Goal: Use online tool/utility: Utilize a website feature to perform a specific function

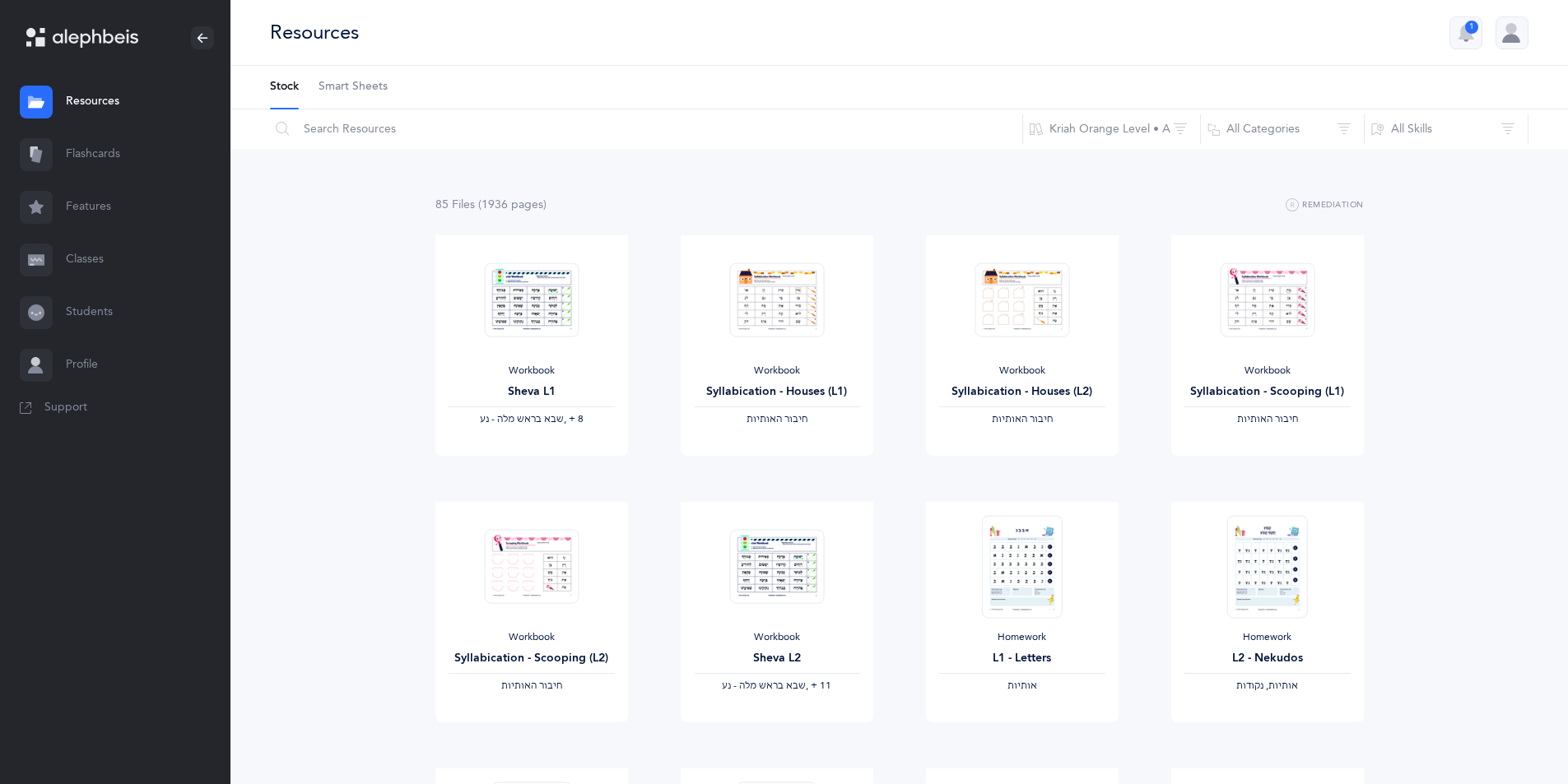
click at [71, 159] on link "Flashcards" at bounding box center [115, 154] width 230 height 52
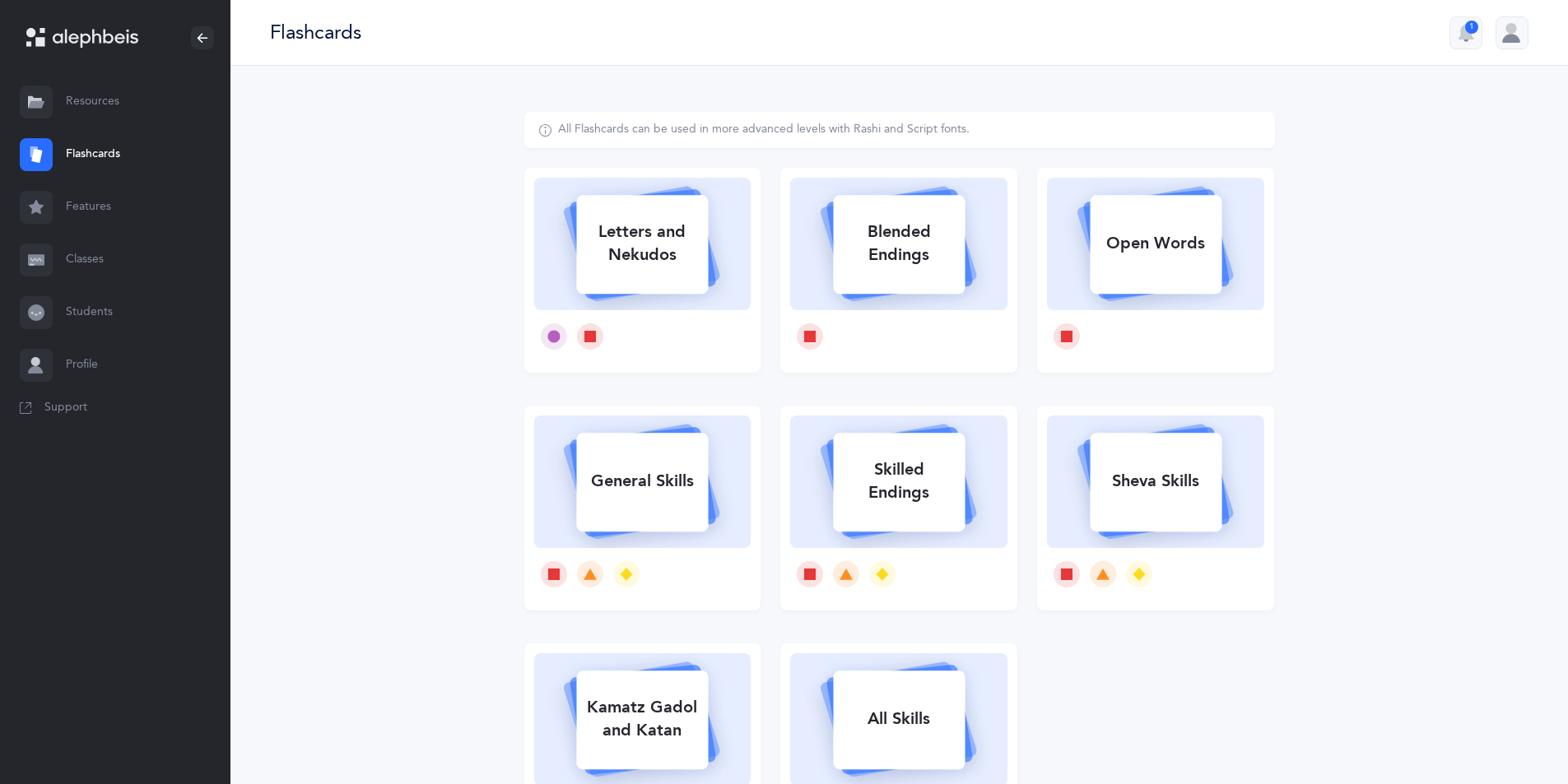
click at [702, 277] on rect at bounding box center [643, 245] width 132 height 99
select select
select select "single"
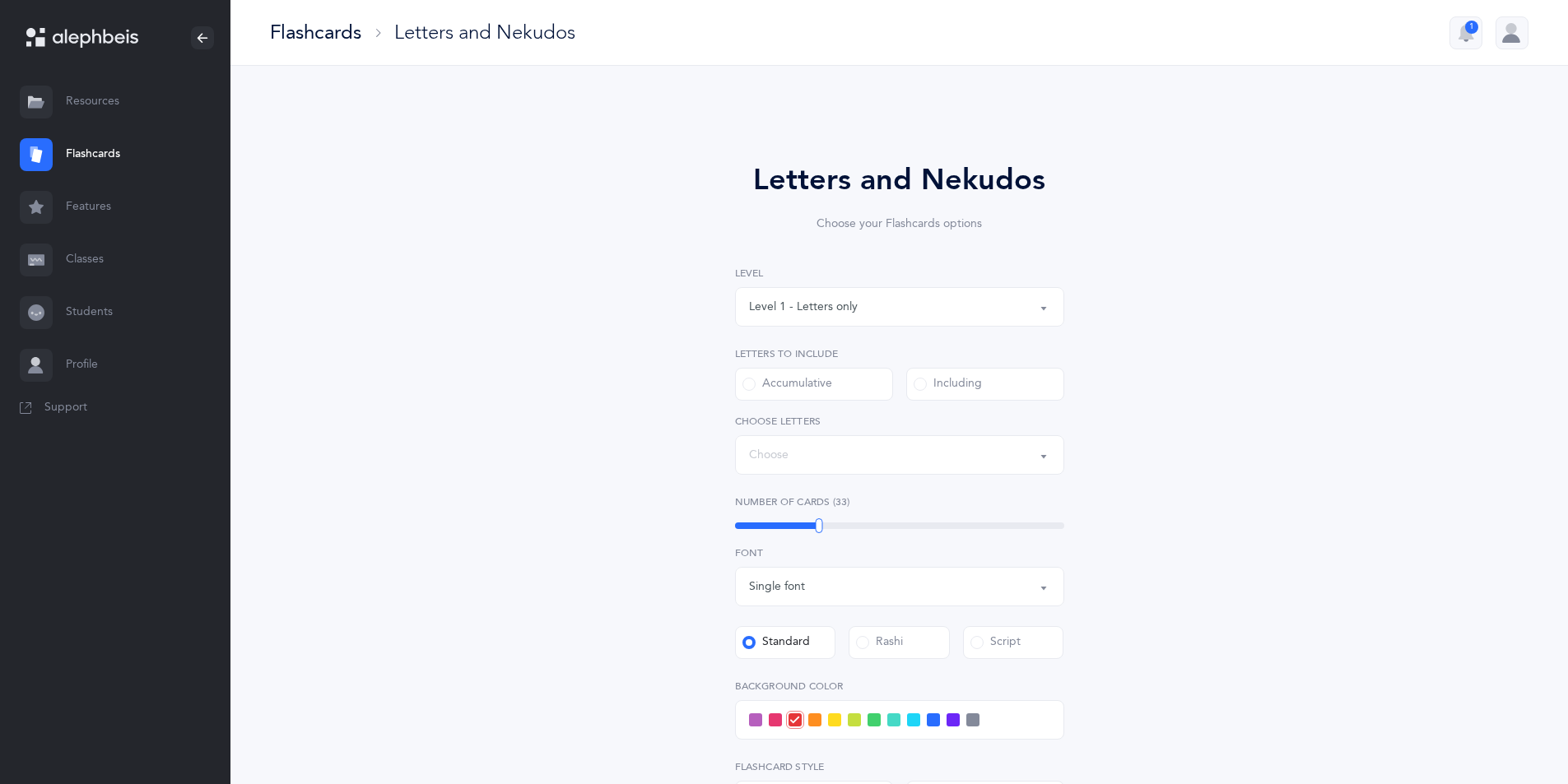
select select "27"
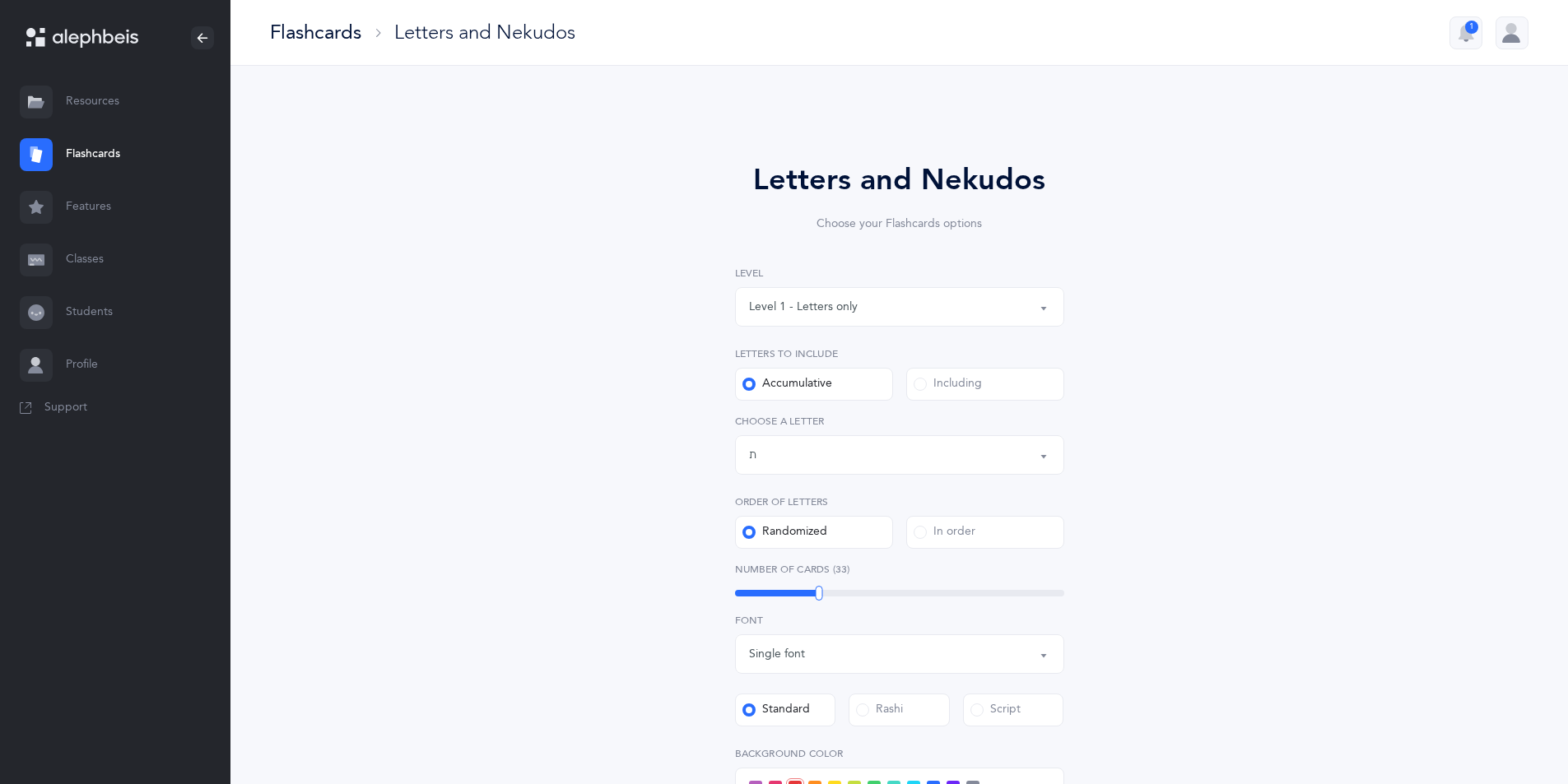
click at [860, 316] on div "Level 1 - Letters only" at bounding box center [900, 306] width 301 height 28
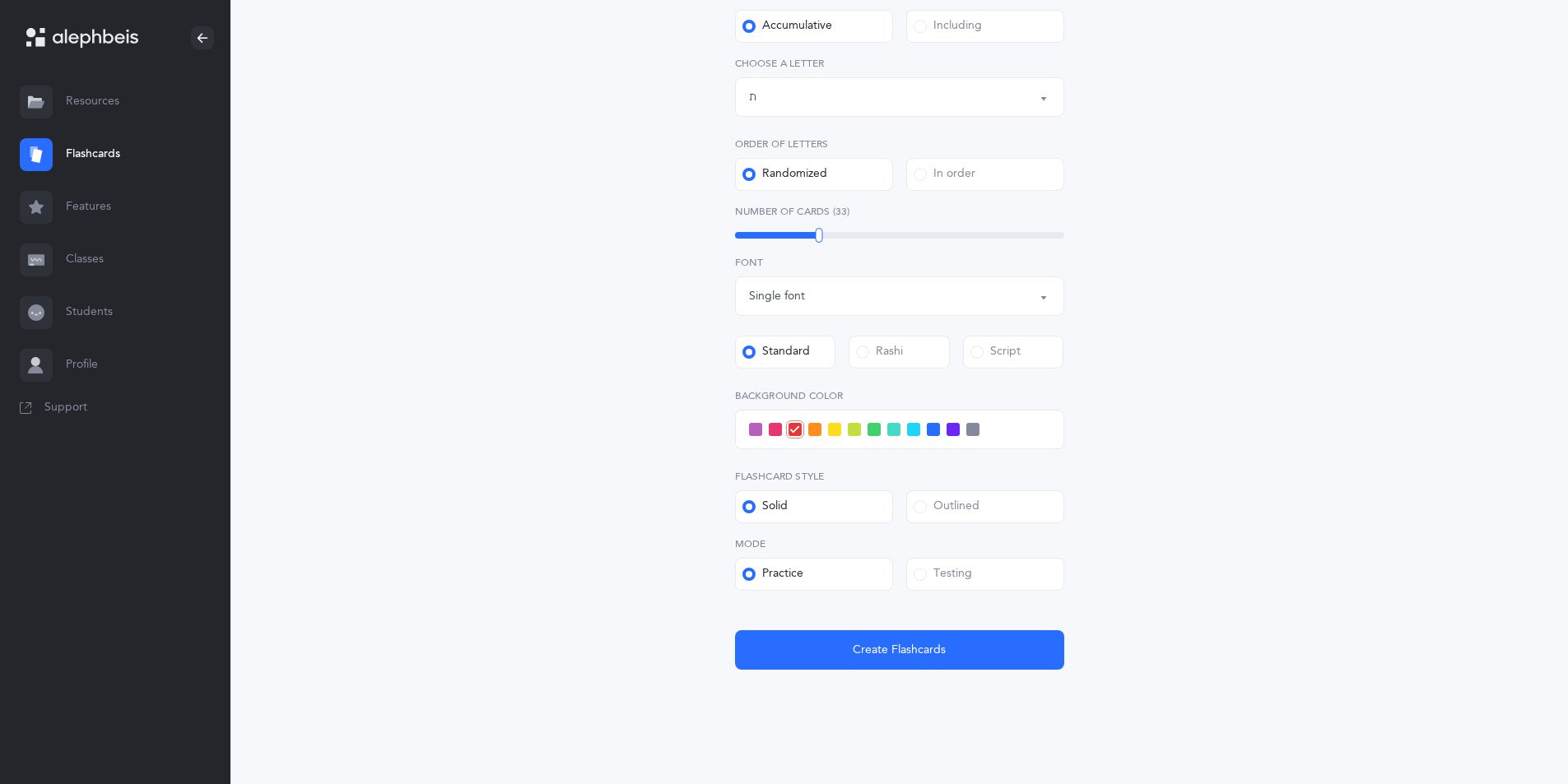
scroll to position [375, 0]
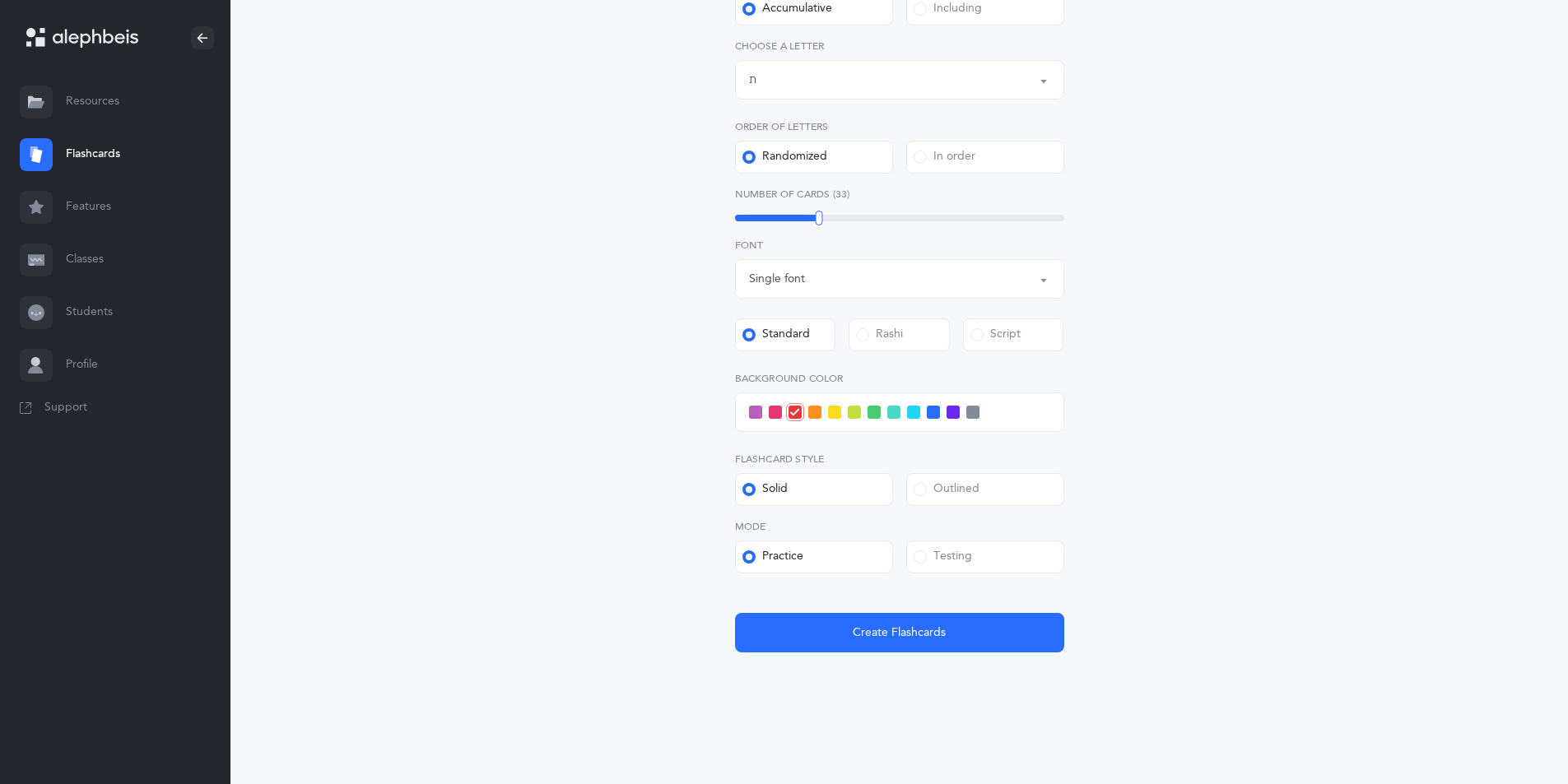
click at [917, 407] on span at bounding box center [914, 412] width 13 height 13
click at [0, 0] on input "checkbox" at bounding box center [0, 0] width 0 height 0
click at [922, 644] on button "Create Flashcards" at bounding box center [899, 632] width 329 height 39
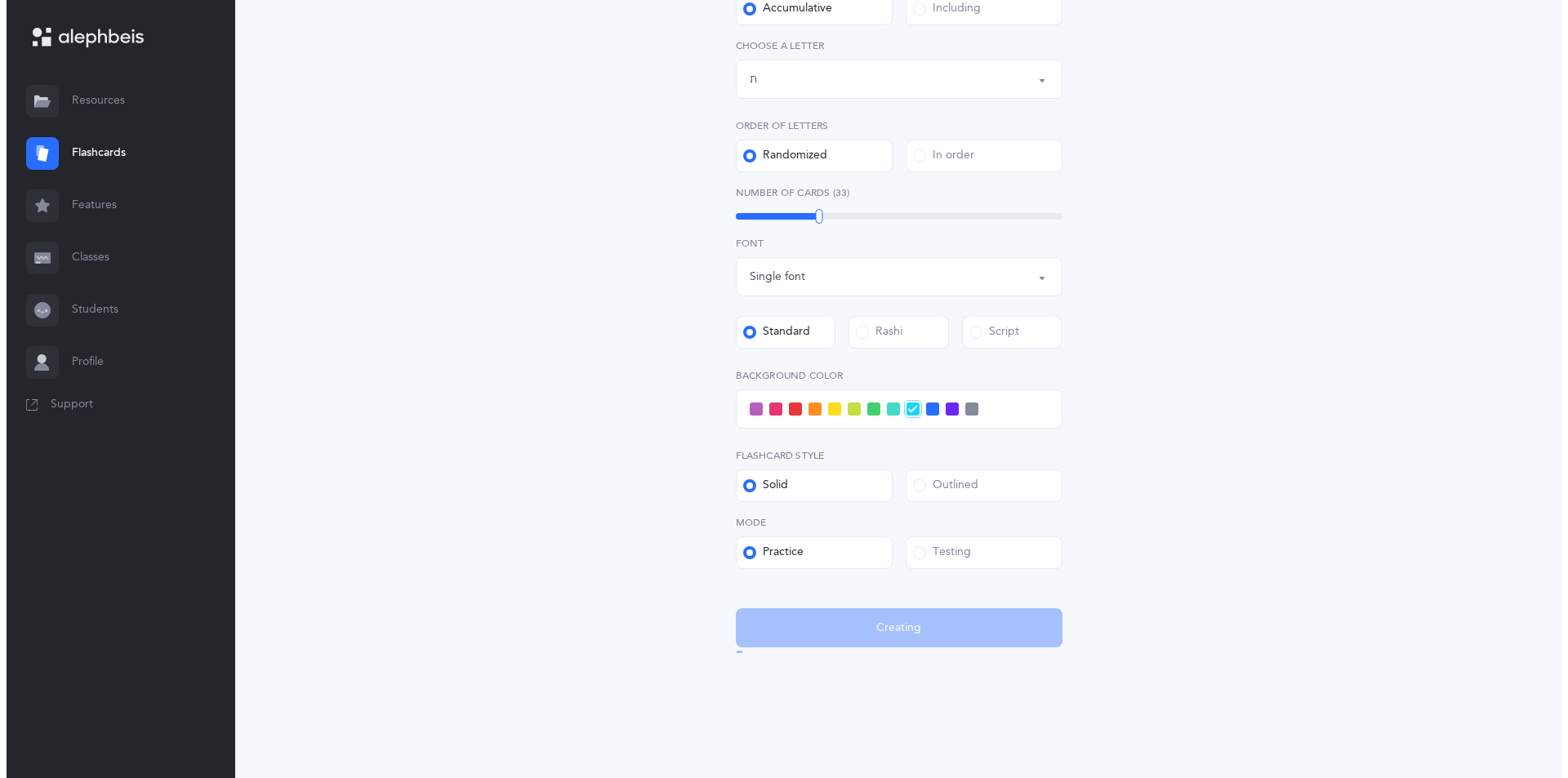
scroll to position [0, 0]
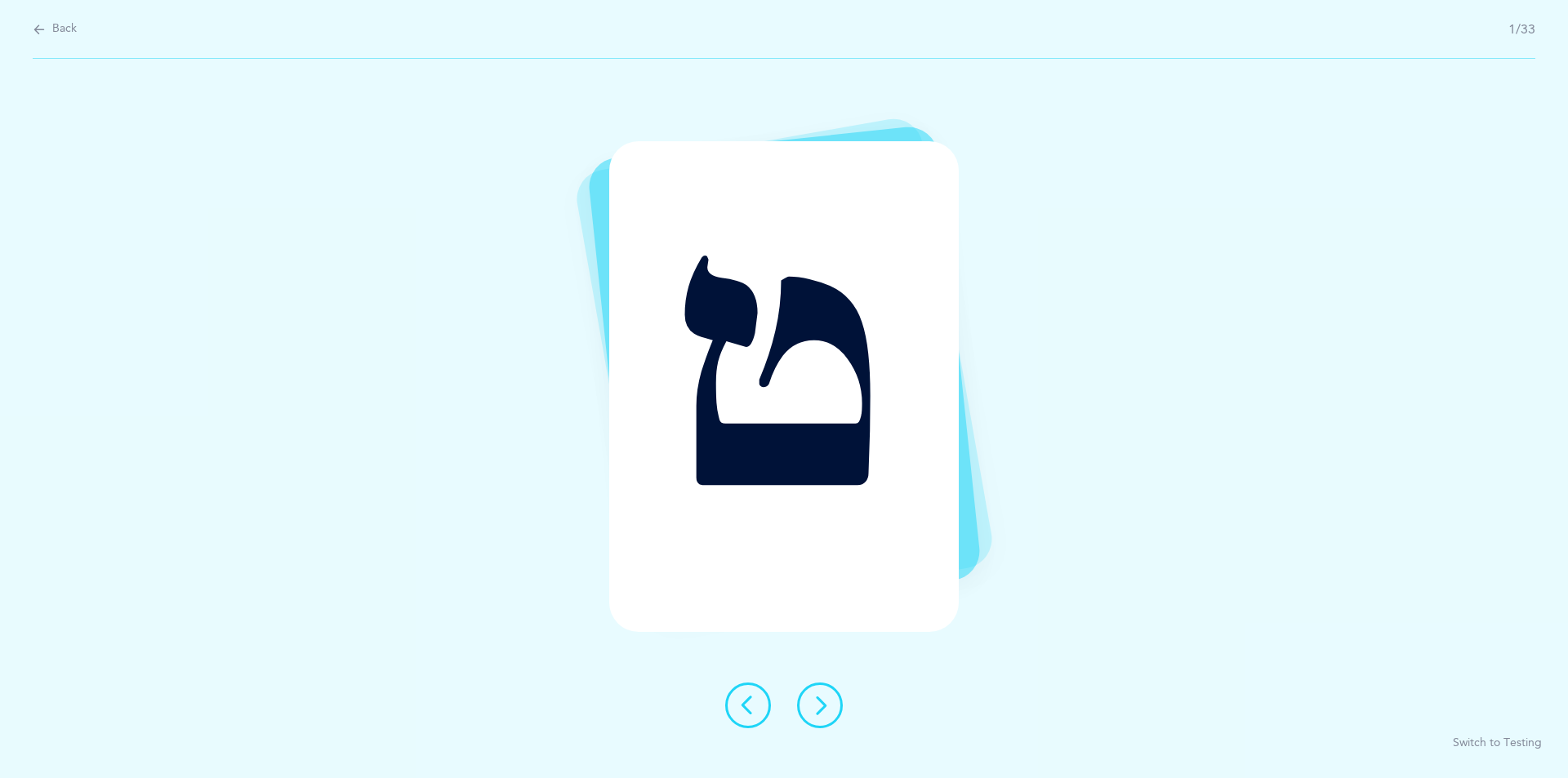
click at [829, 710] on icon at bounding box center [820, 705] width 20 height 20
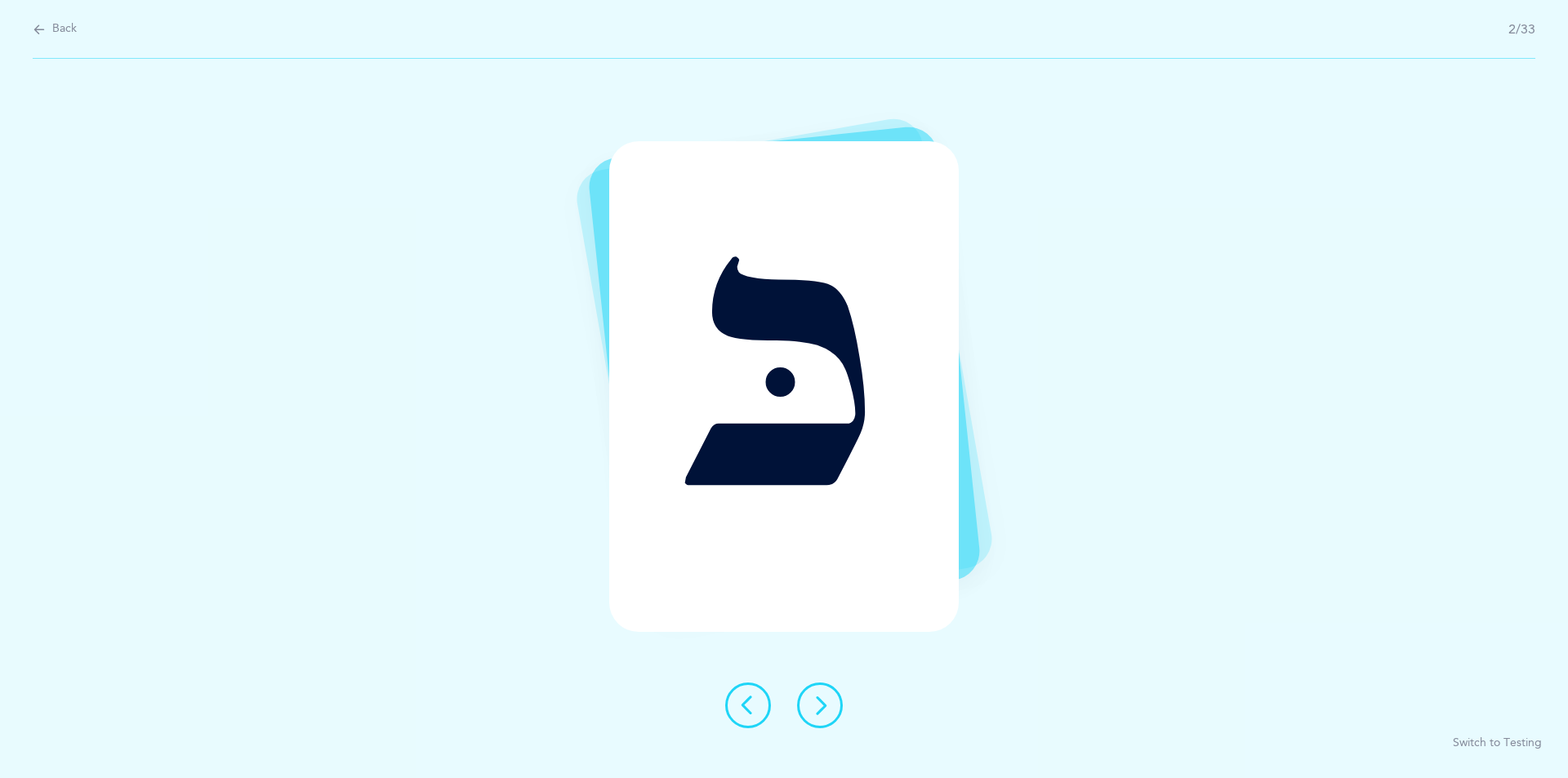
click at [814, 708] on icon at bounding box center [820, 705] width 20 height 20
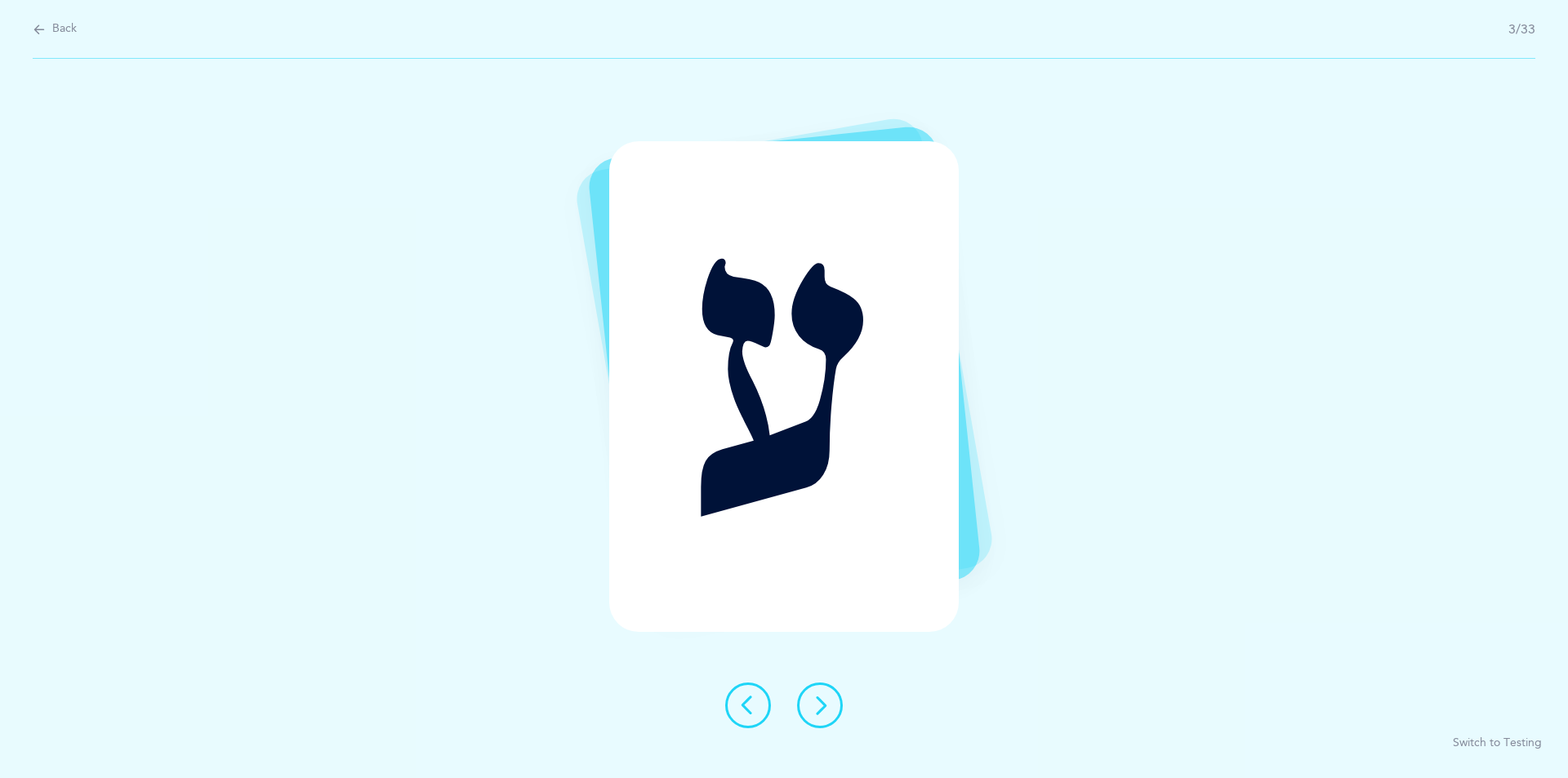
click at [840, 713] on button at bounding box center [820, 705] width 46 height 45
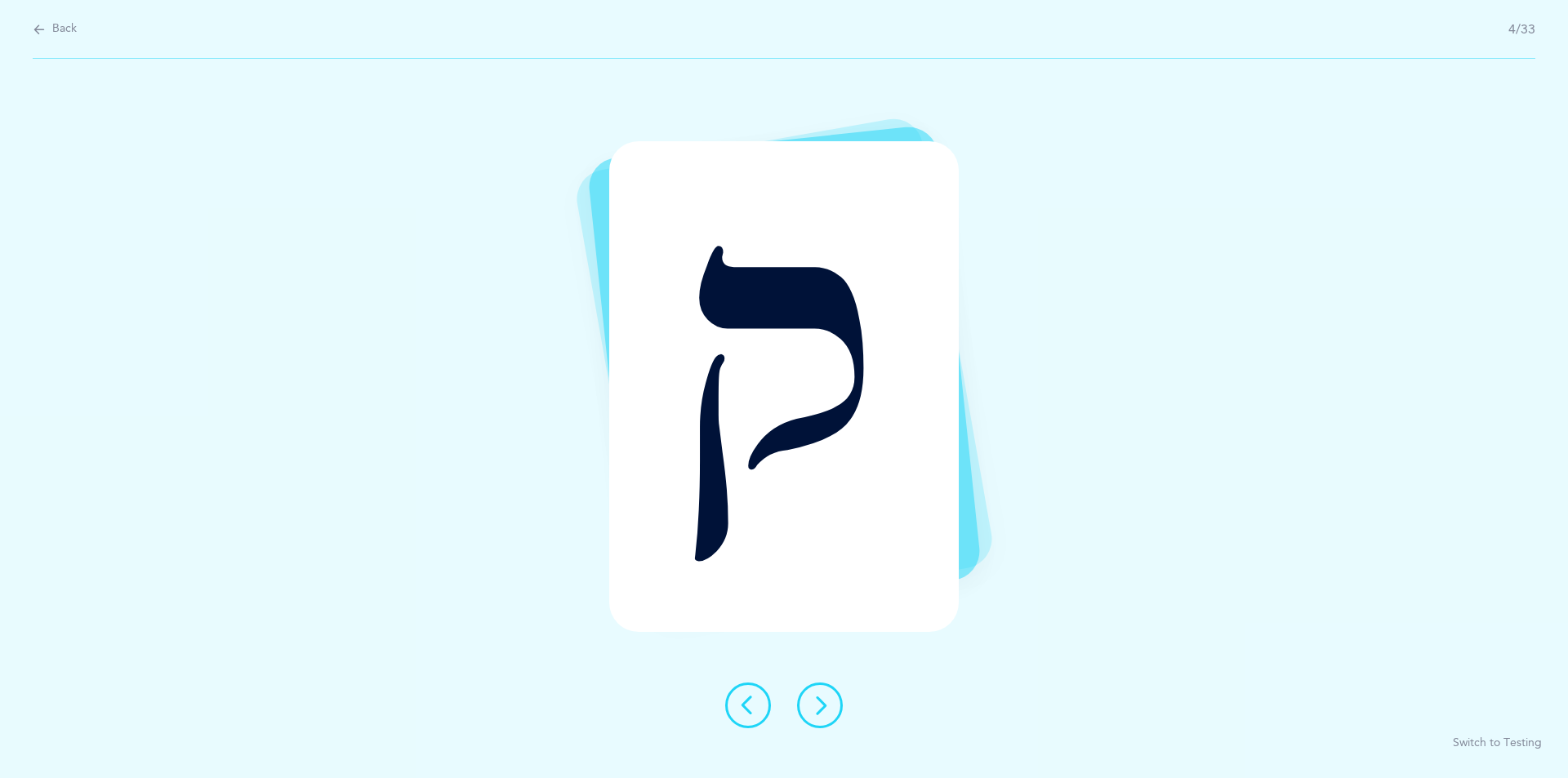
click at [835, 712] on button at bounding box center [820, 705] width 46 height 45
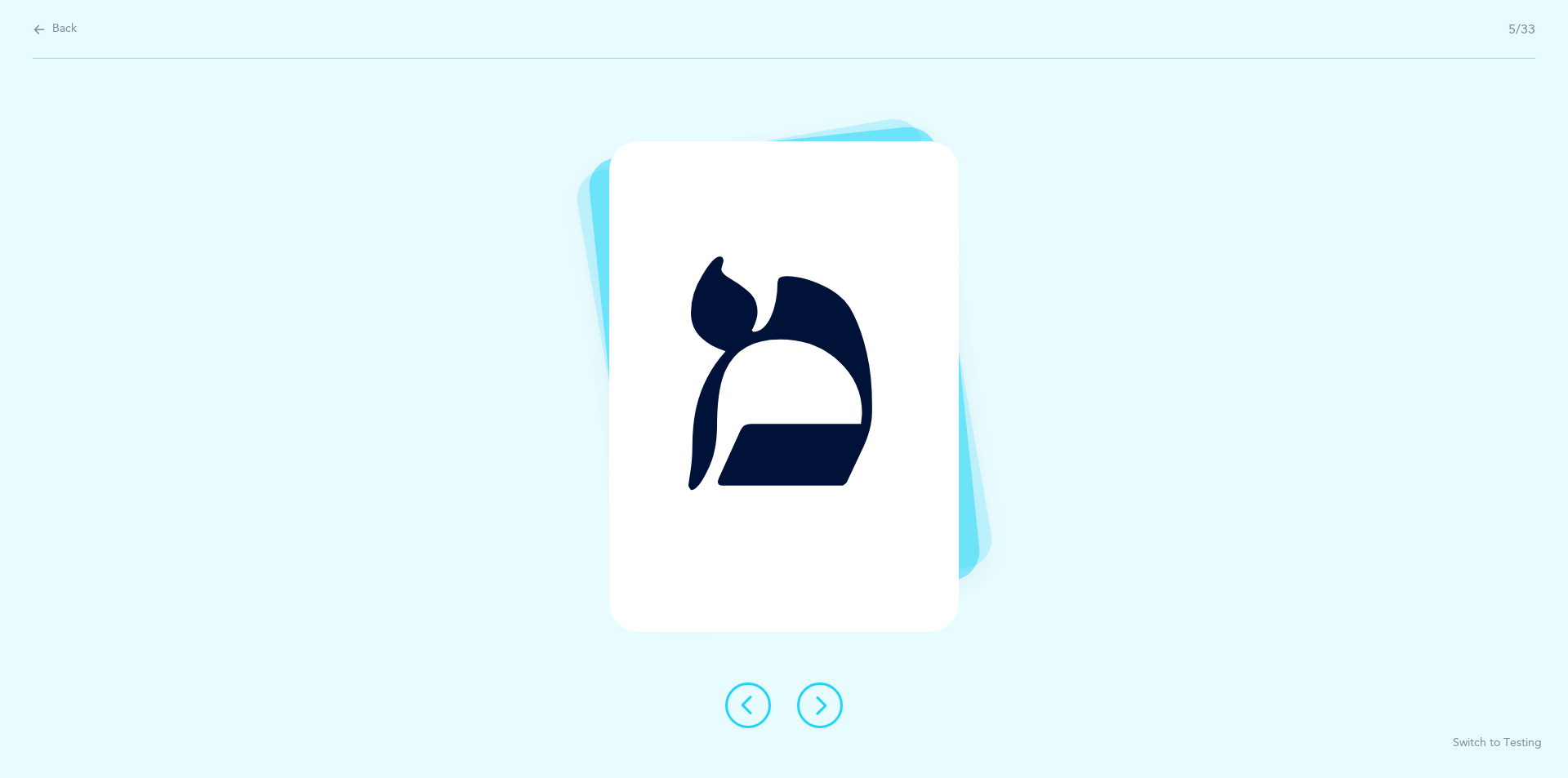
click at [823, 710] on icon at bounding box center [820, 705] width 20 height 20
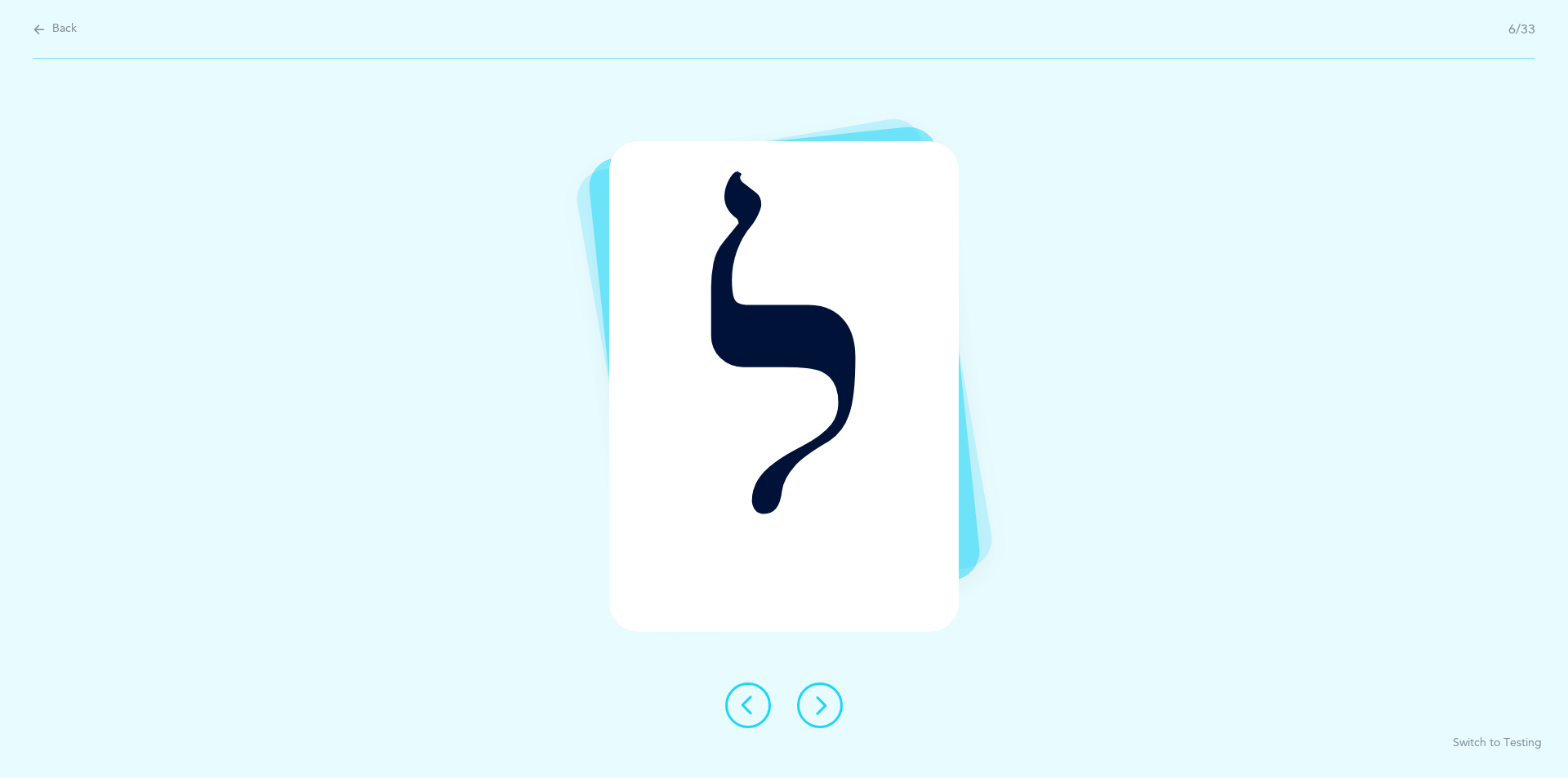
click at [824, 709] on icon at bounding box center [820, 705] width 20 height 20
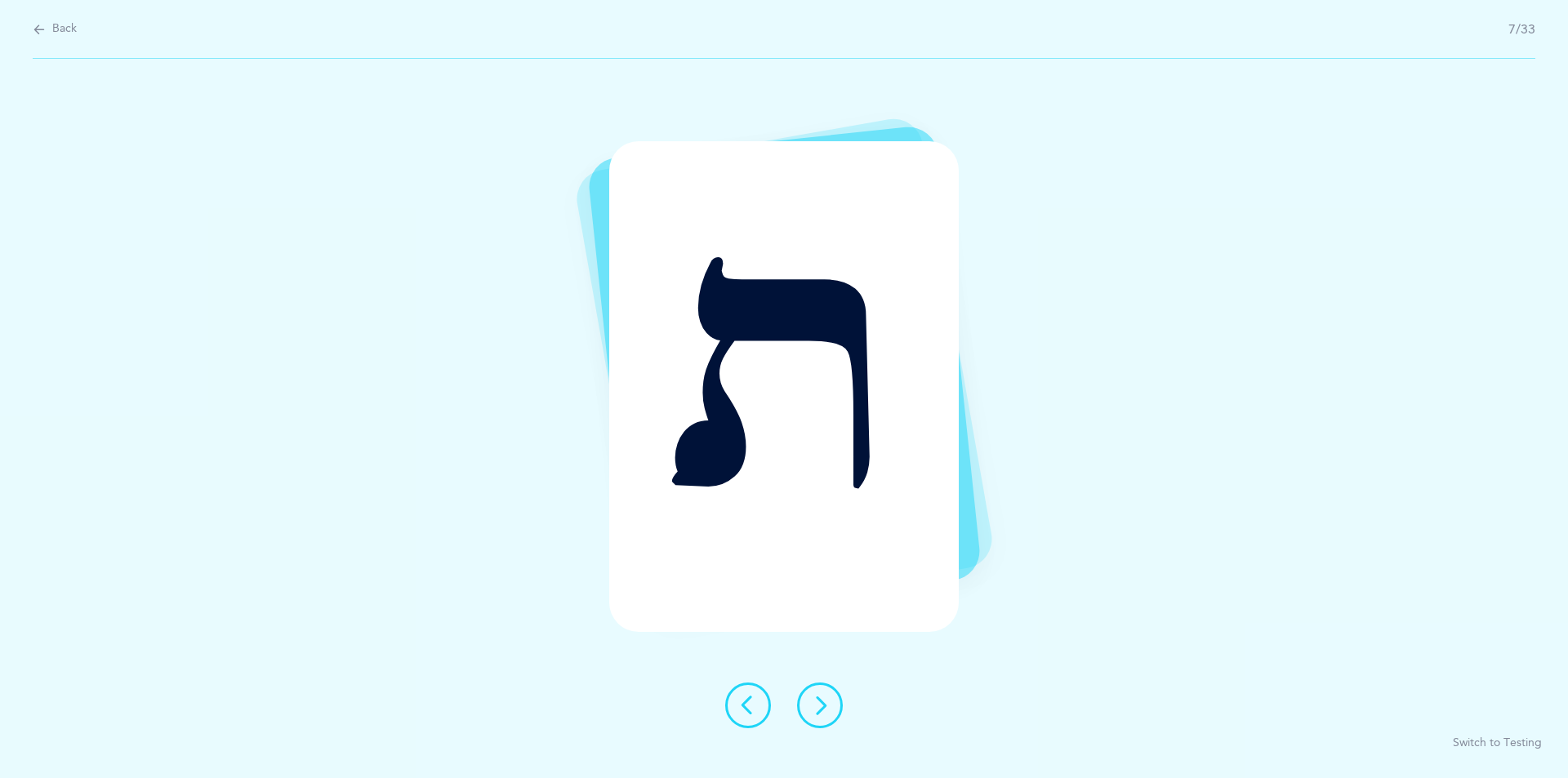
click at [808, 715] on button at bounding box center [820, 705] width 46 height 45
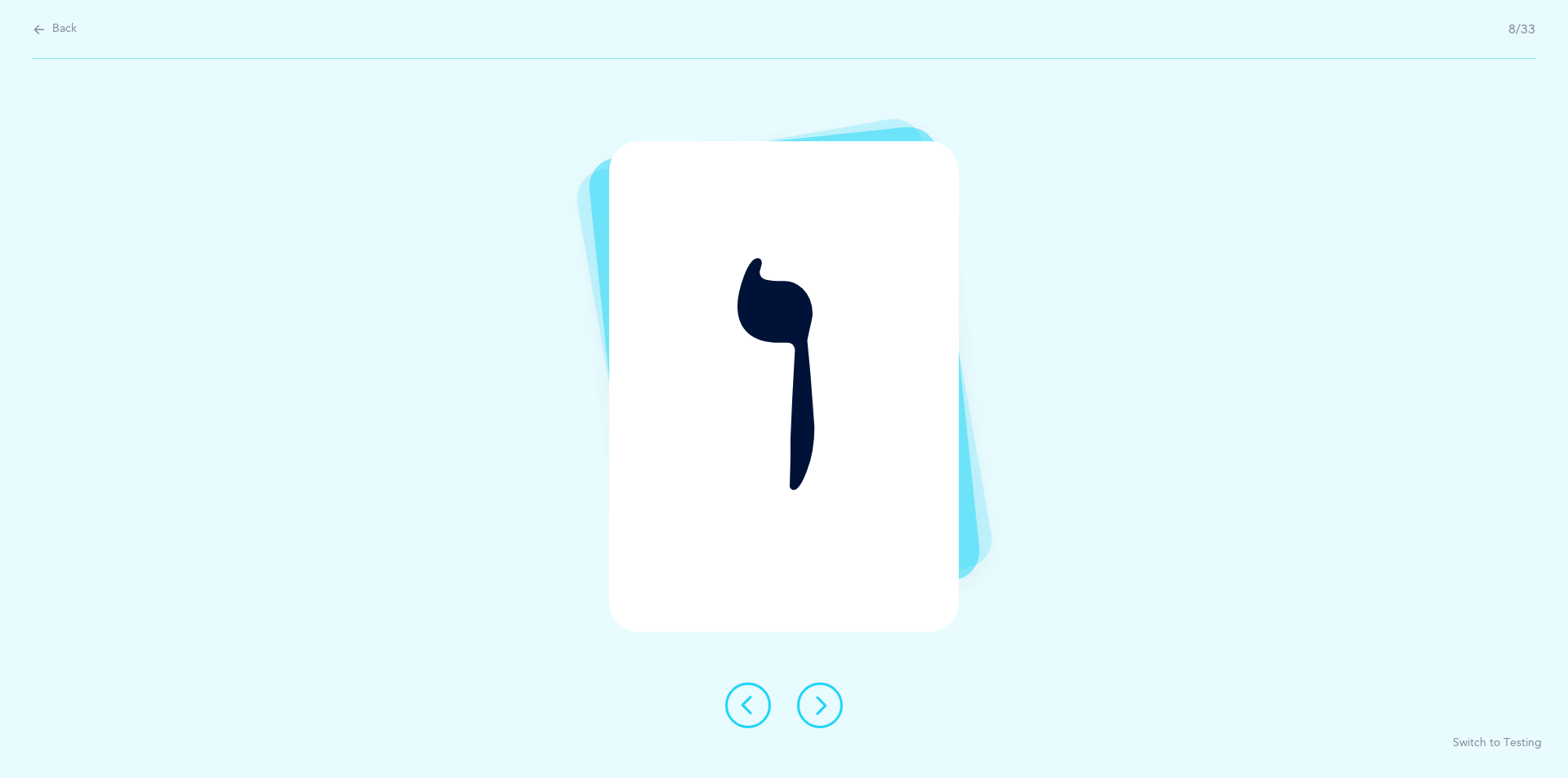
click at [808, 715] on button at bounding box center [820, 705] width 46 height 45
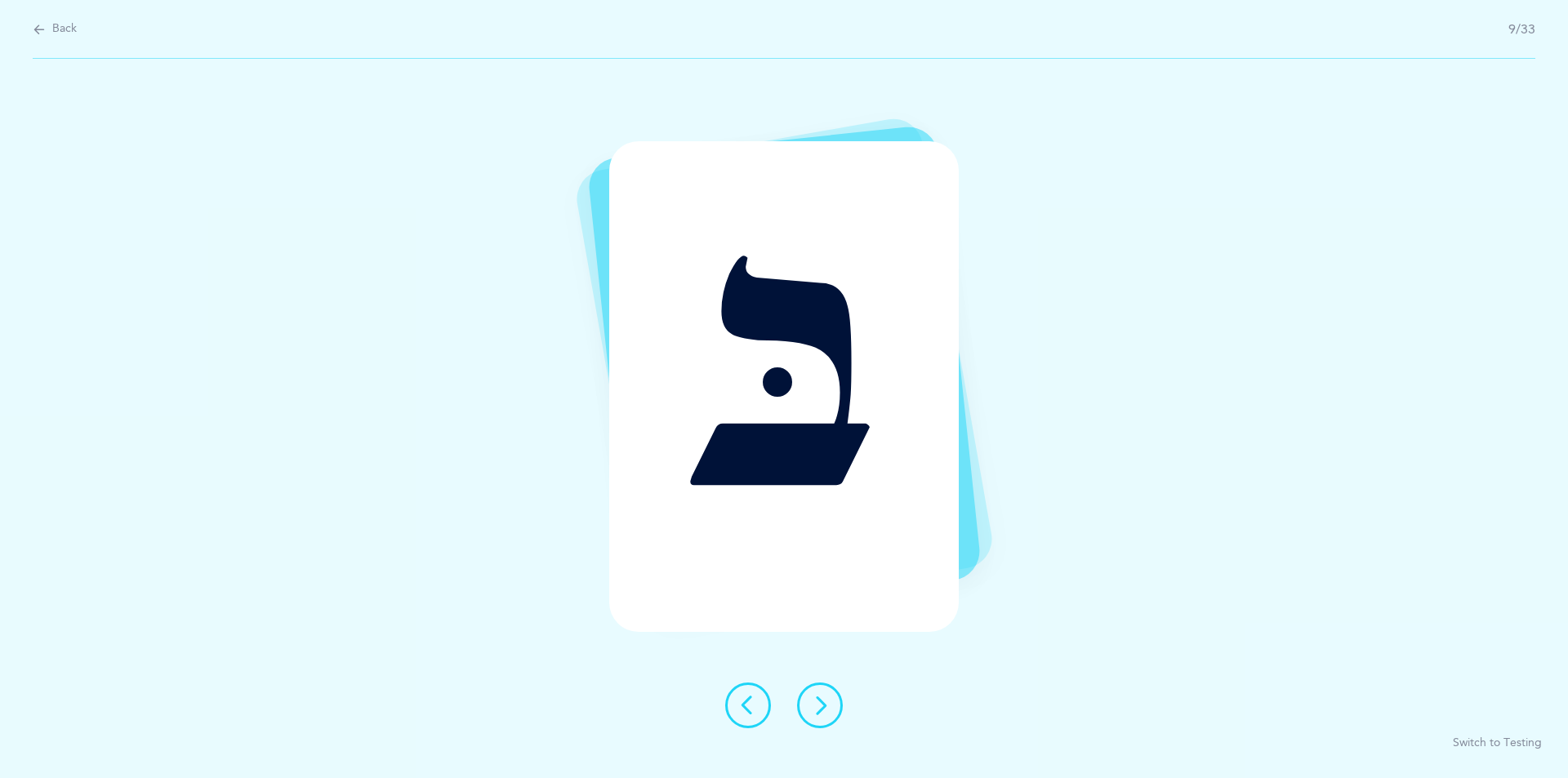
click at [823, 702] on icon at bounding box center [820, 705] width 20 height 20
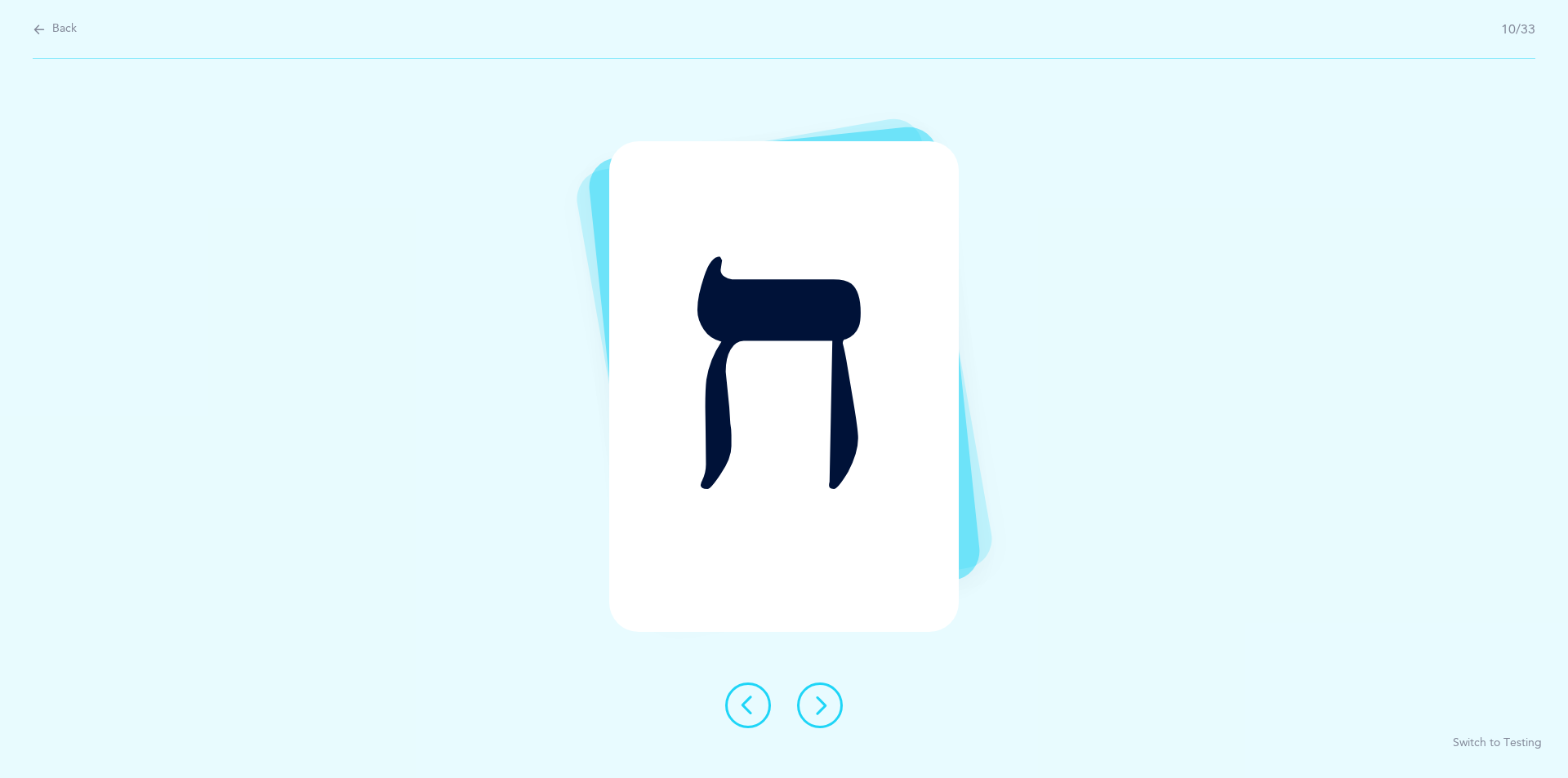
click at [834, 705] on button at bounding box center [820, 705] width 46 height 45
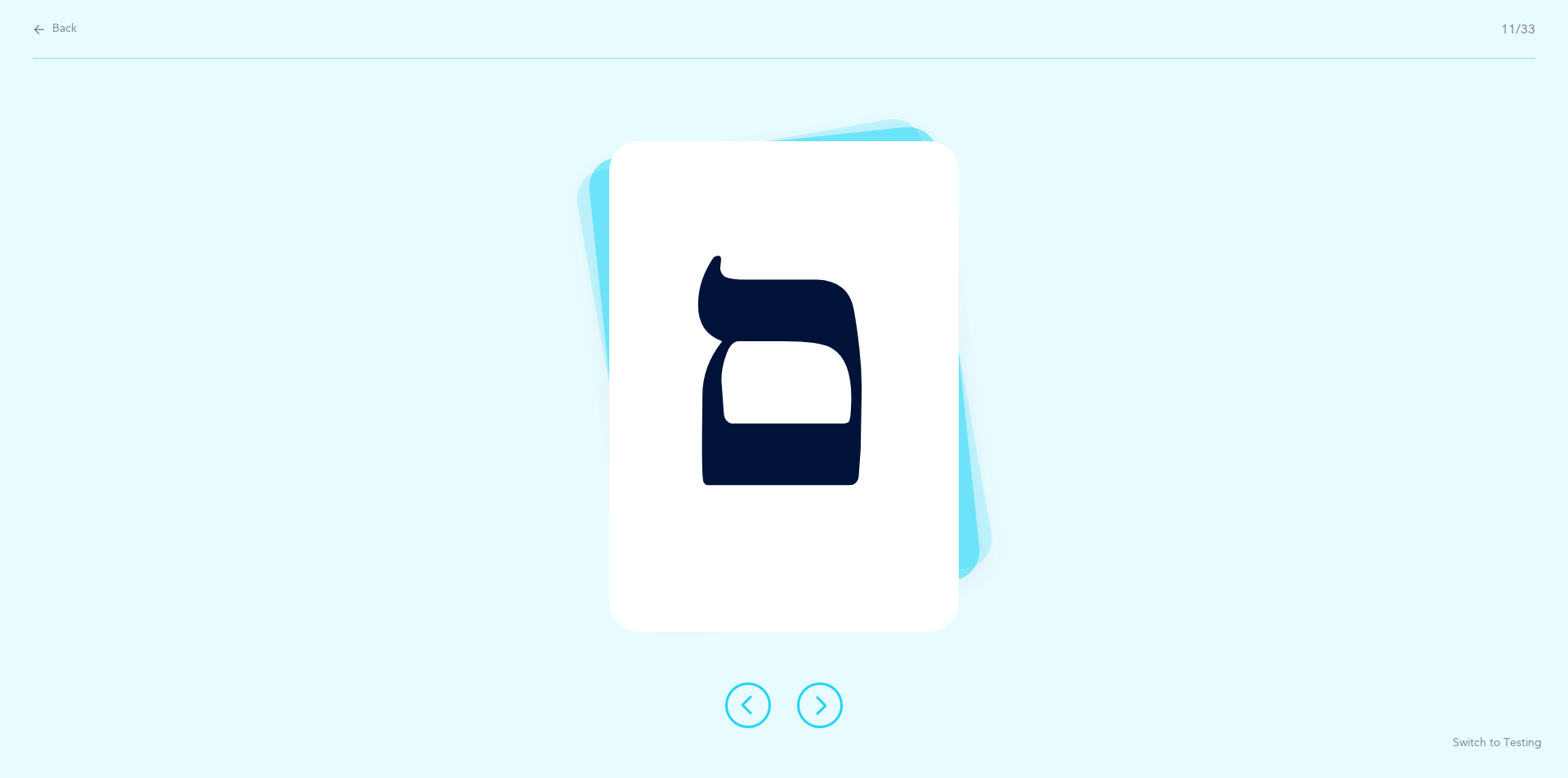
click at [824, 703] on icon at bounding box center [820, 705] width 20 height 20
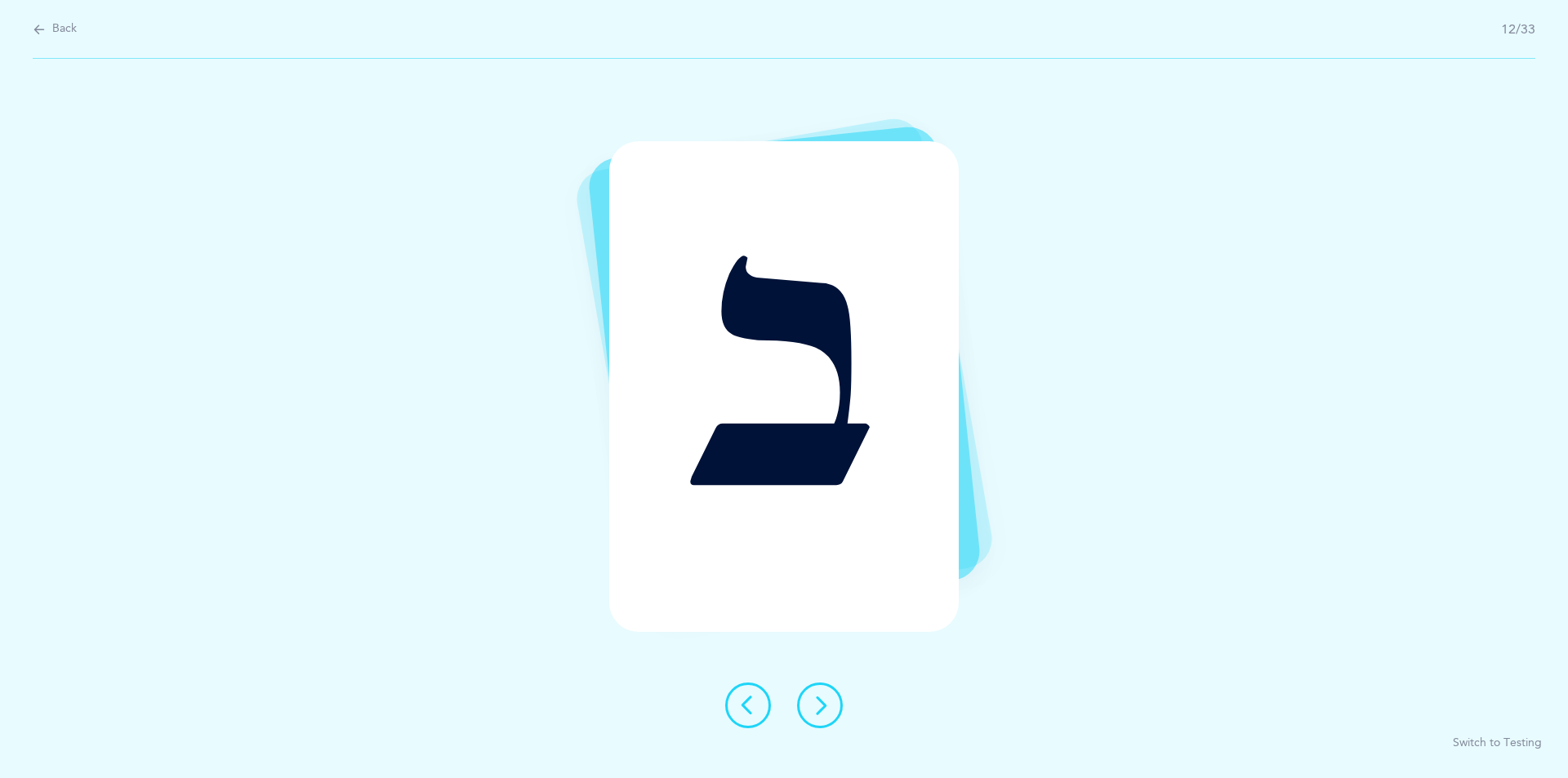
click at [754, 700] on icon at bounding box center [748, 705] width 20 height 20
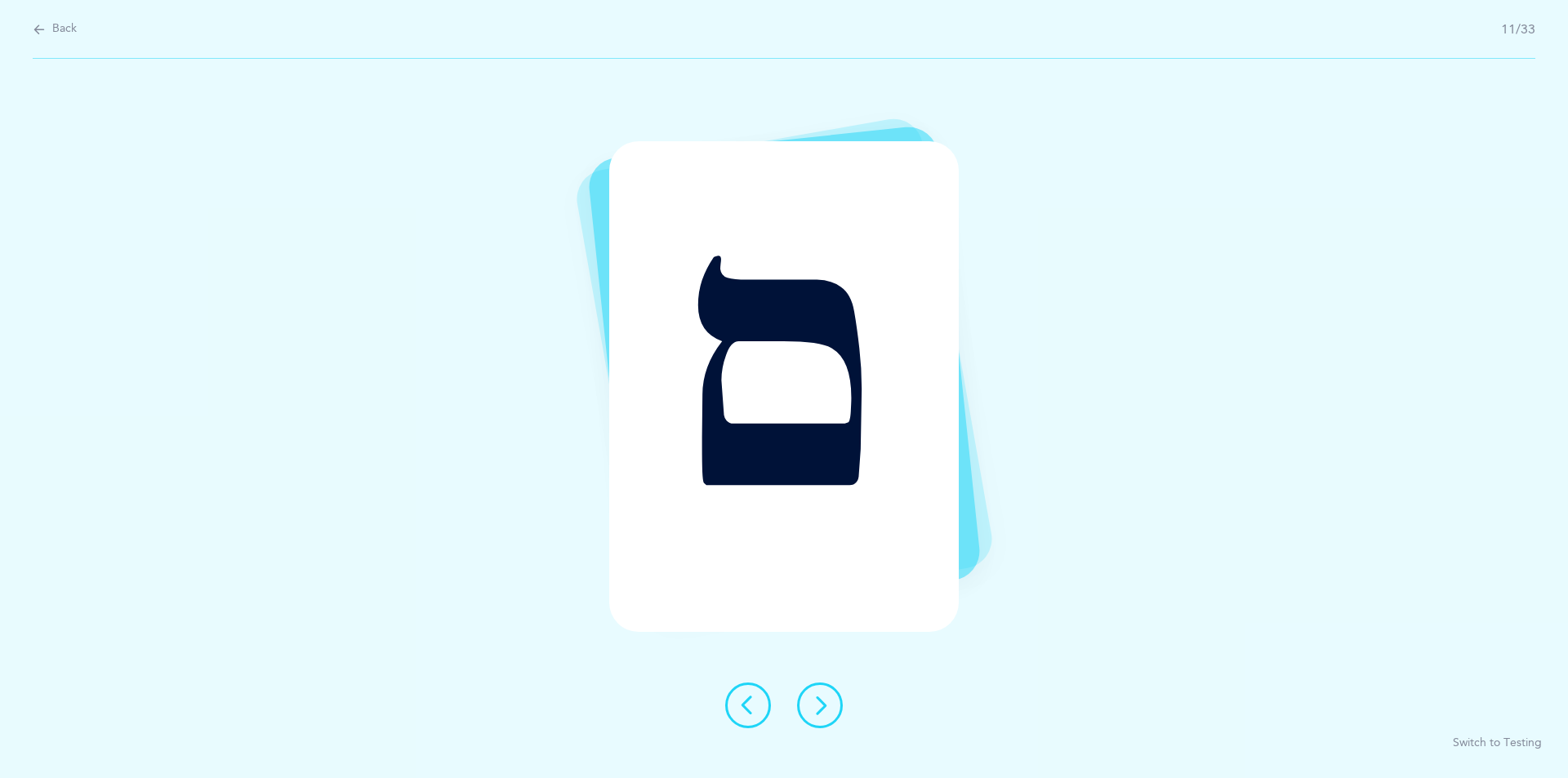
click at [835, 712] on button at bounding box center [820, 705] width 46 height 45
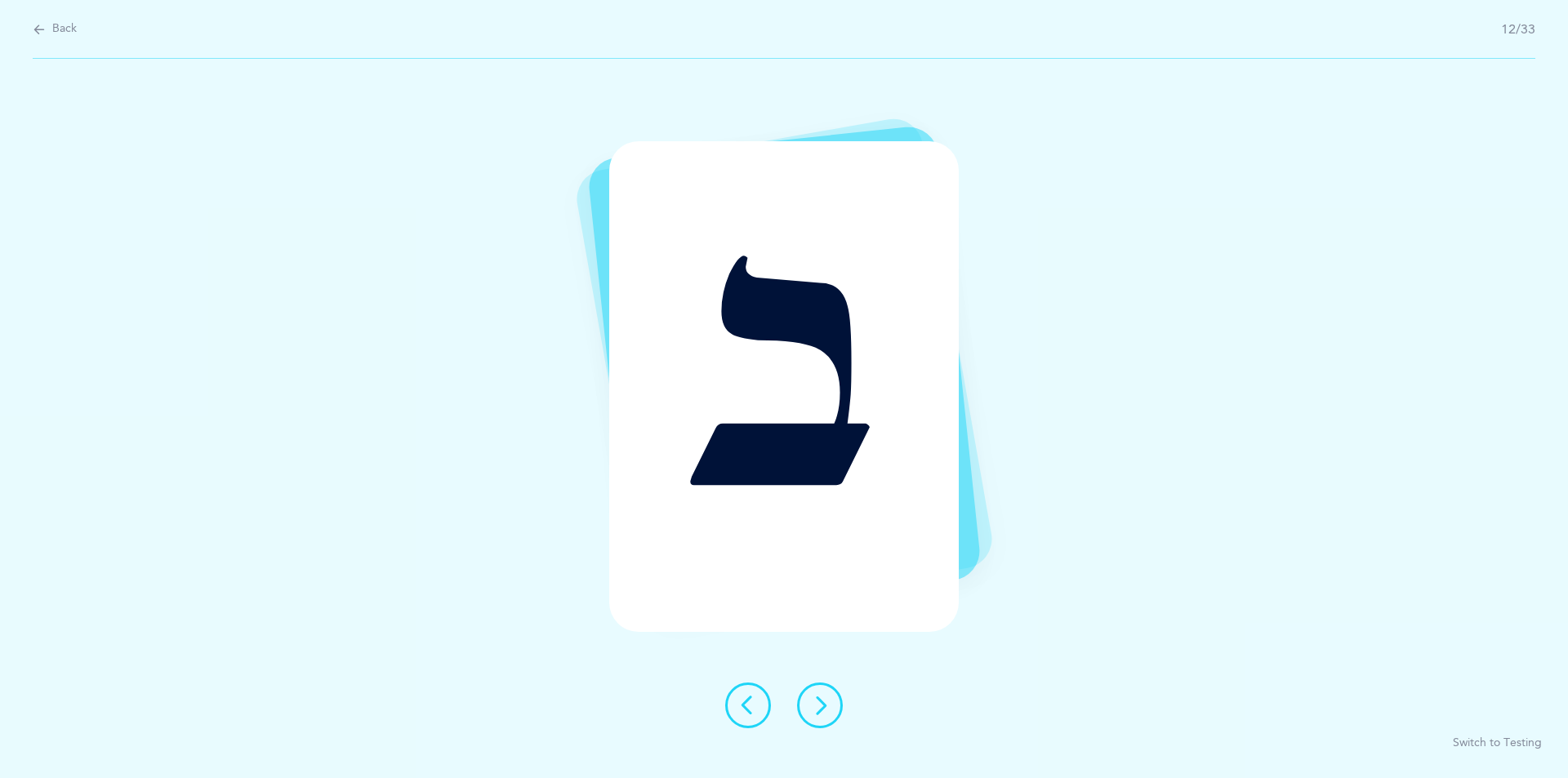
click at [823, 712] on icon at bounding box center [820, 705] width 20 height 20
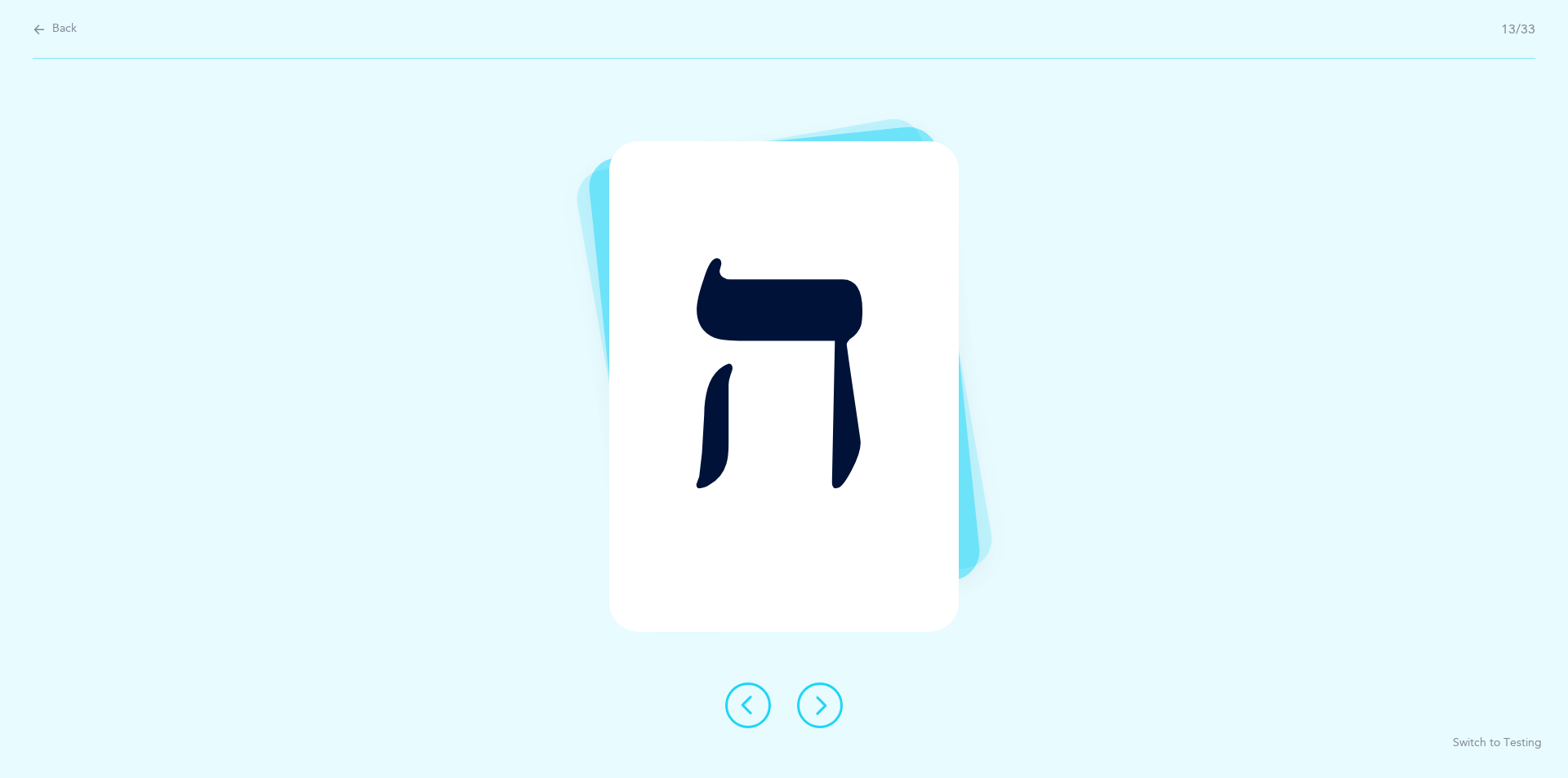
click at [807, 719] on button at bounding box center [820, 705] width 46 height 45
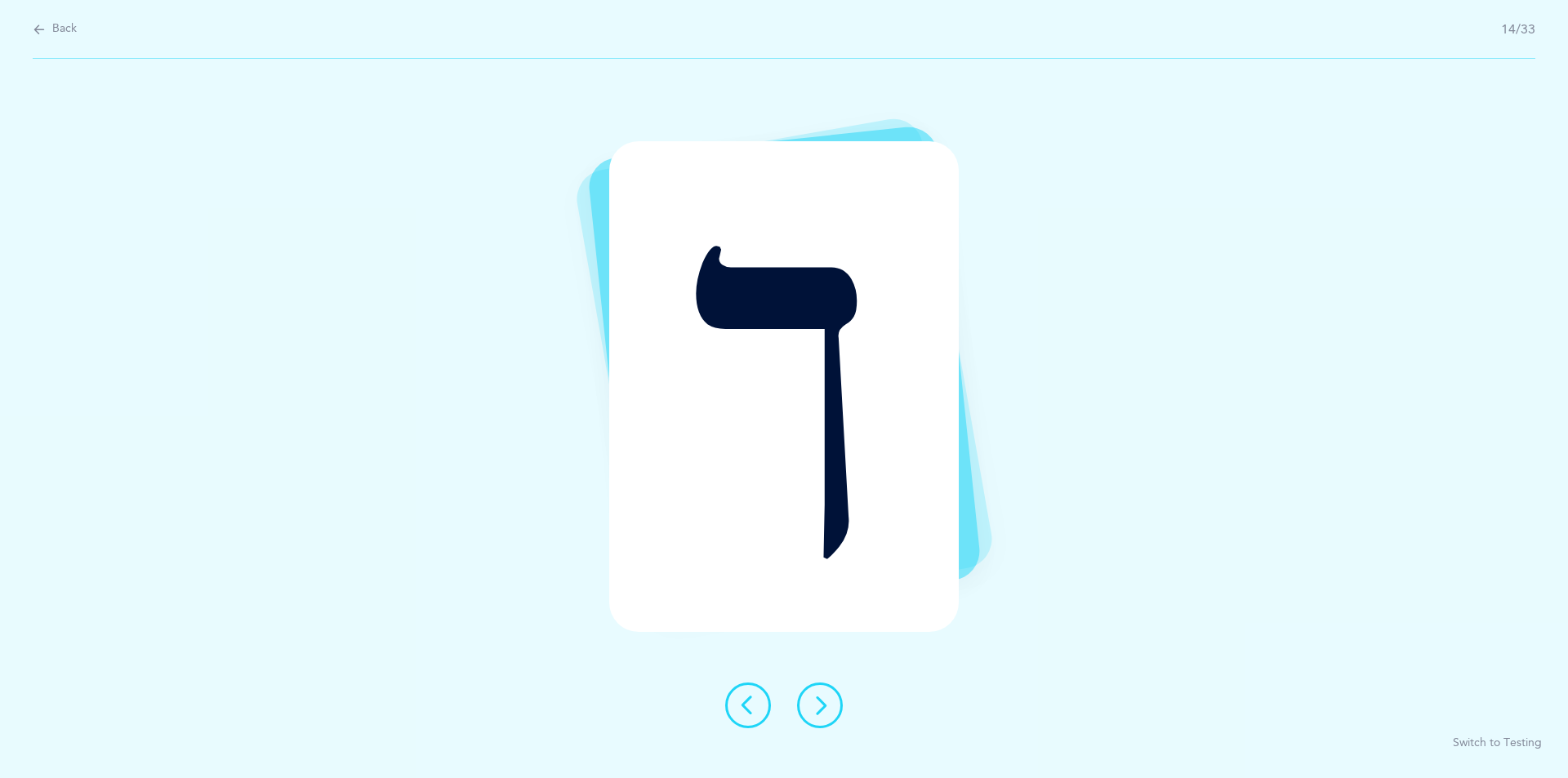
click at [807, 719] on button at bounding box center [820, 705] width 46 height 45
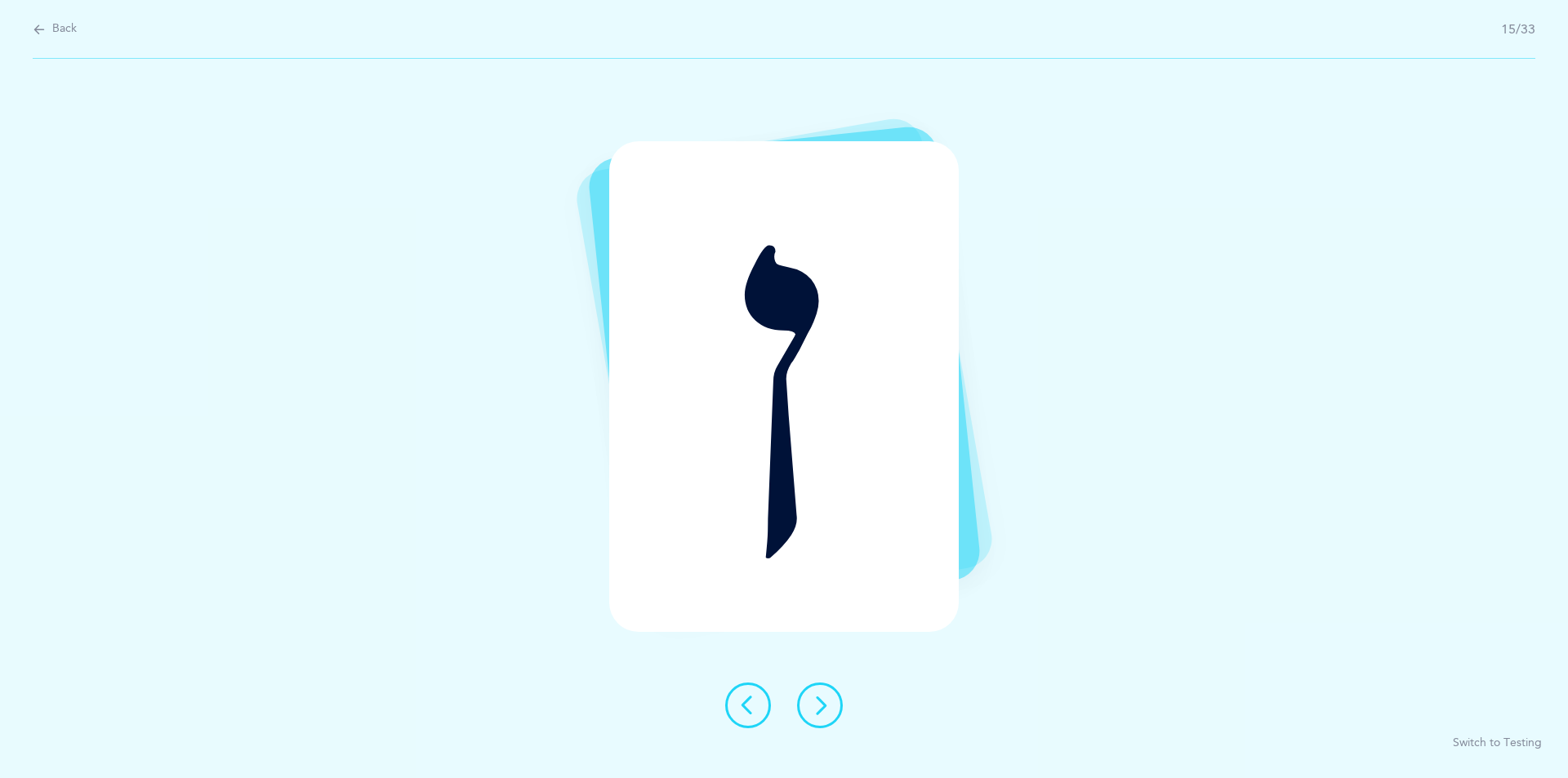
click at [834, 688] on button at bounding box center [820, 705] width 46 height 45
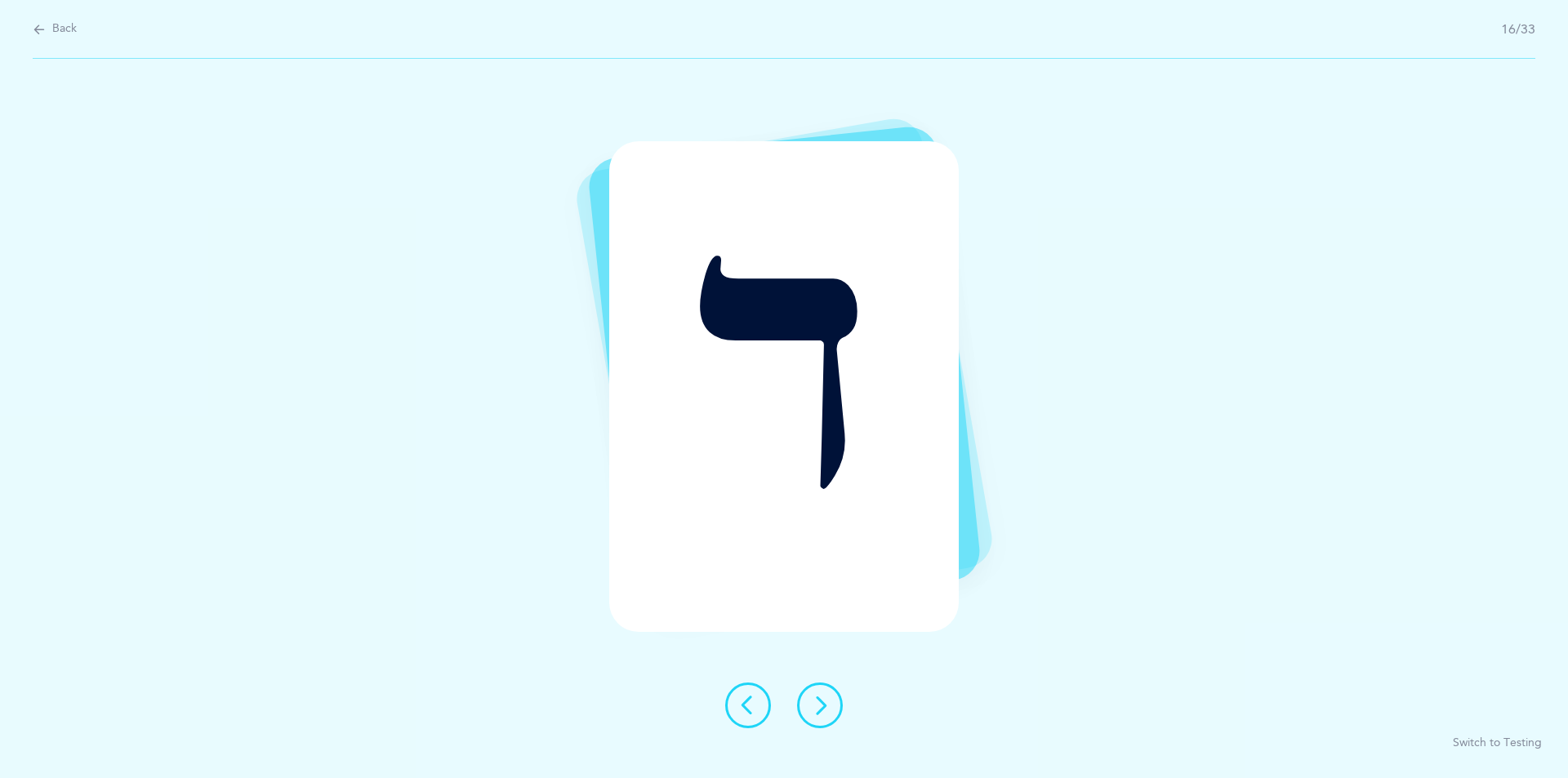
click at [822, 704] on icon at bounding box center [820, 705] width 20 height 20
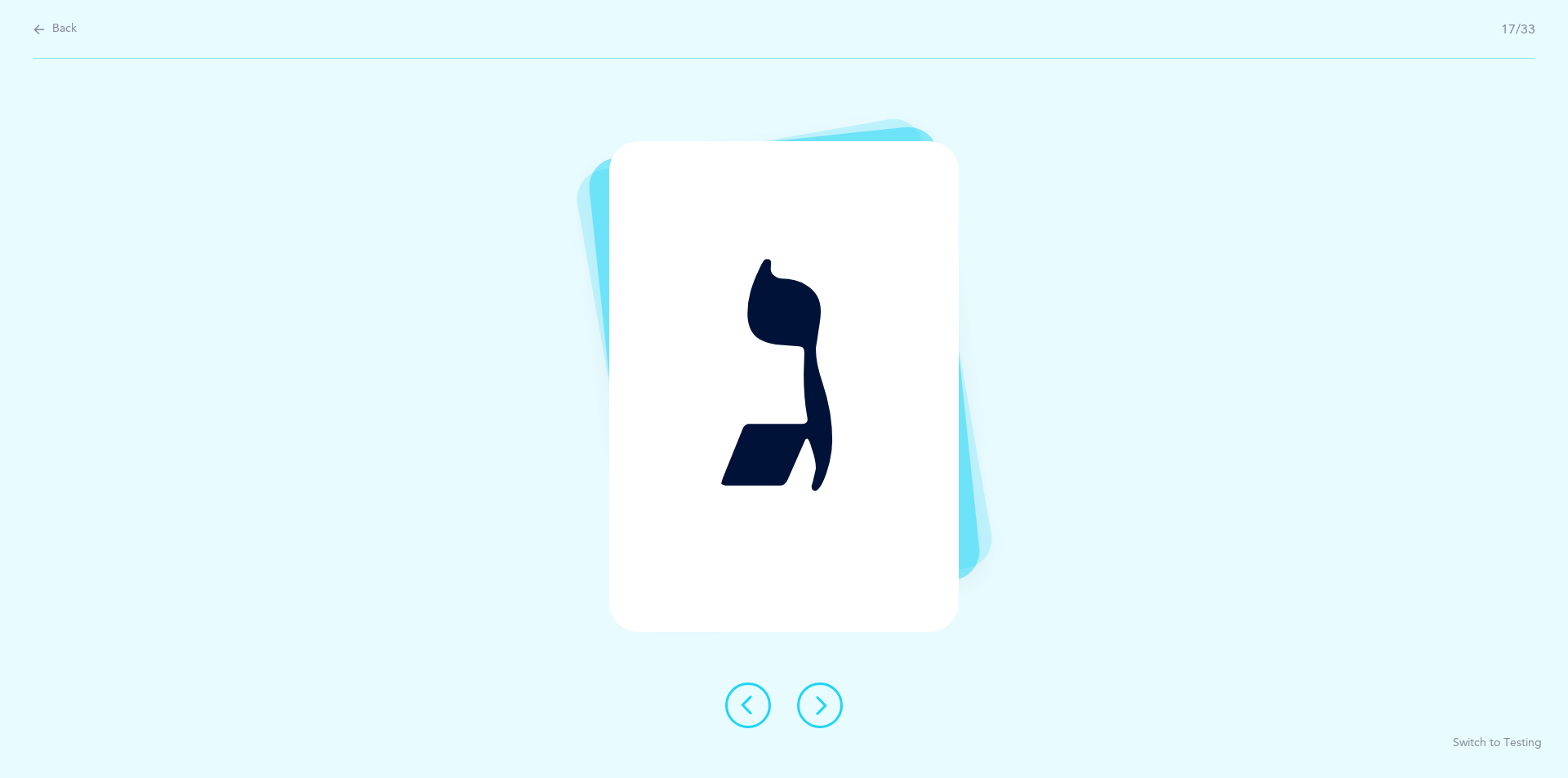
click at [815, 706] on icon at bounding box center [820, 705] width 20 height 20
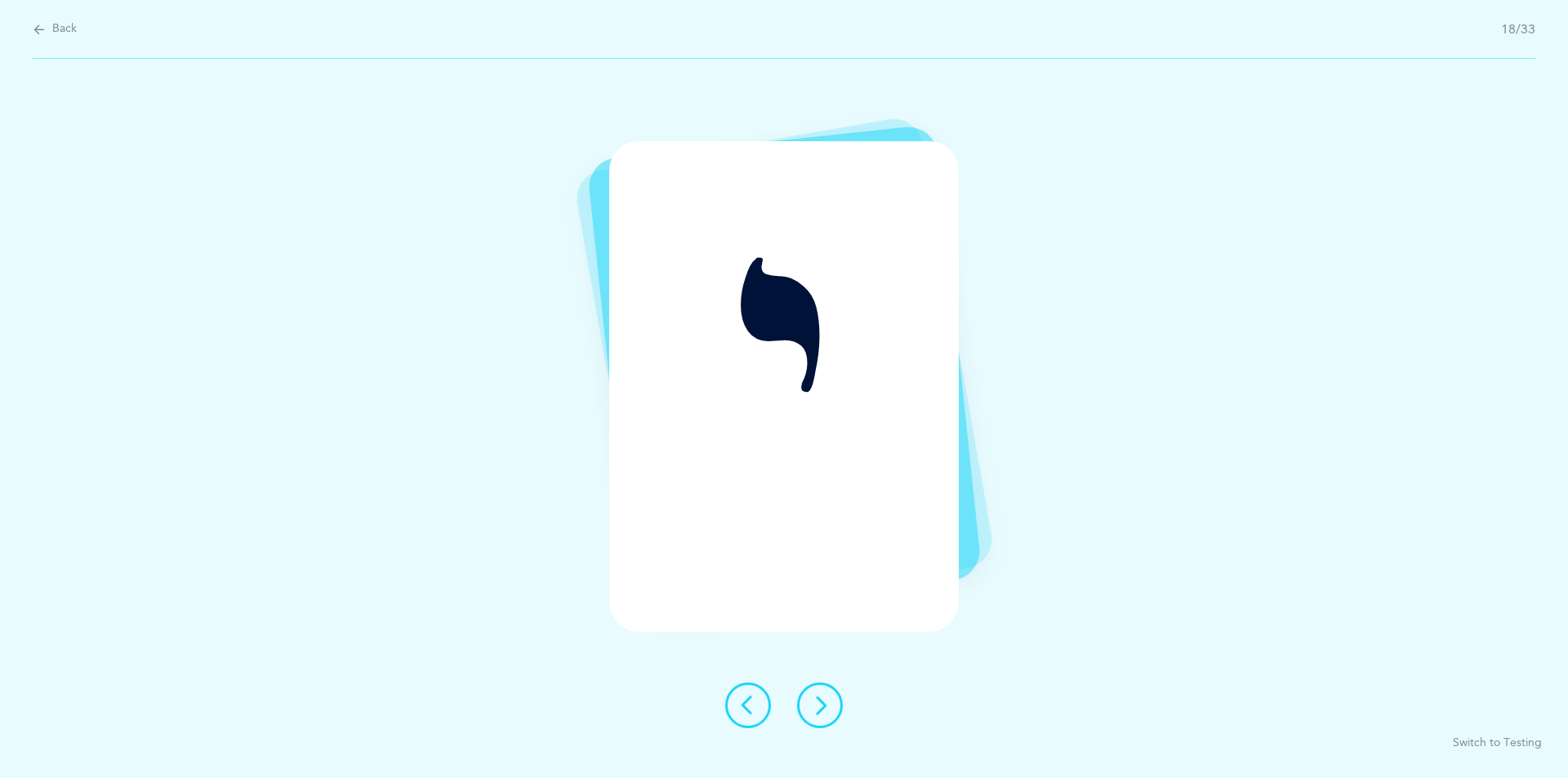
click at [818, 708] on icon at bounding box center [820, 705] width 20 height 20
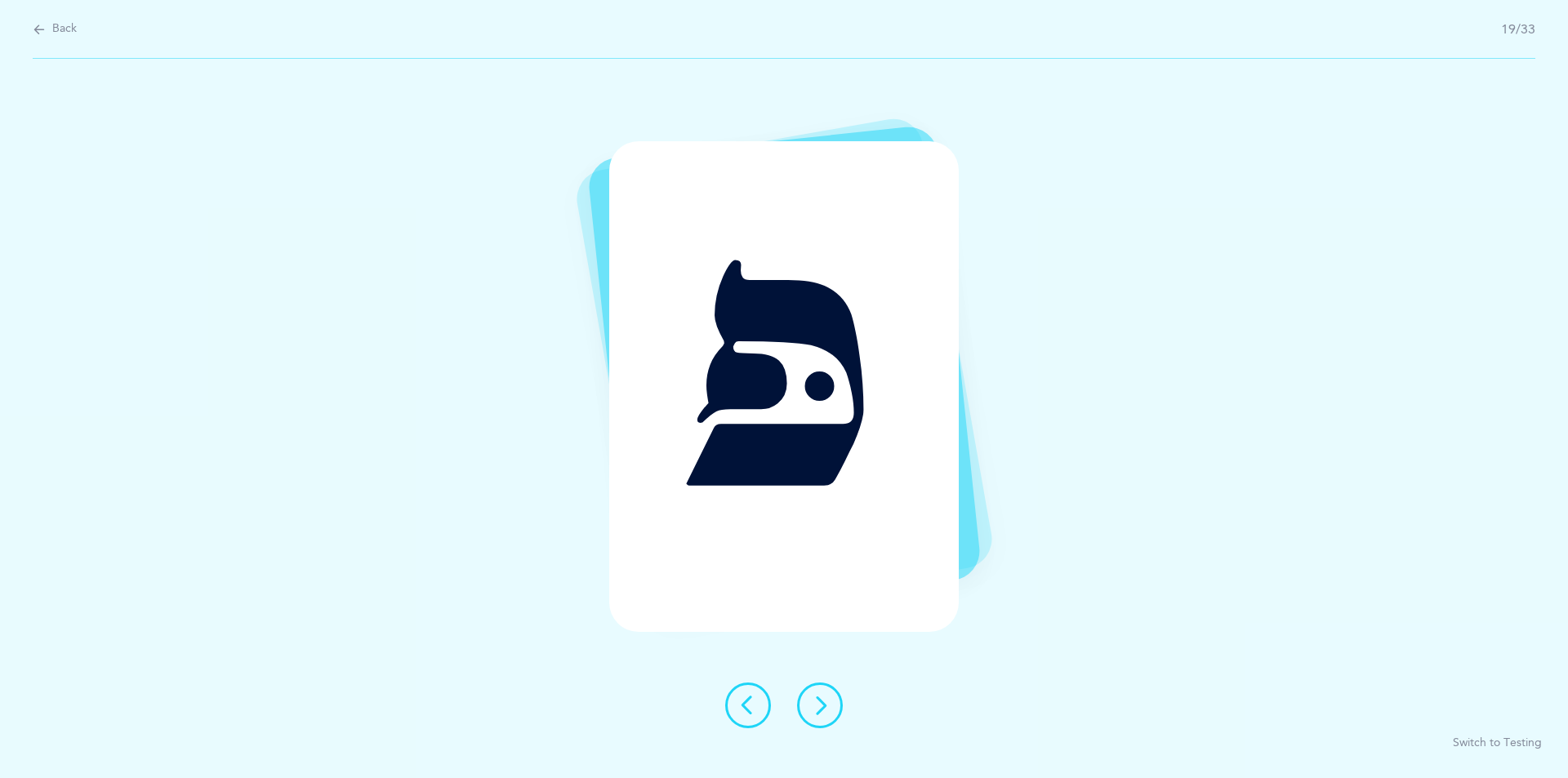
click at [820, 712] on icon at bounding box center [820, 705] width 20 height 20
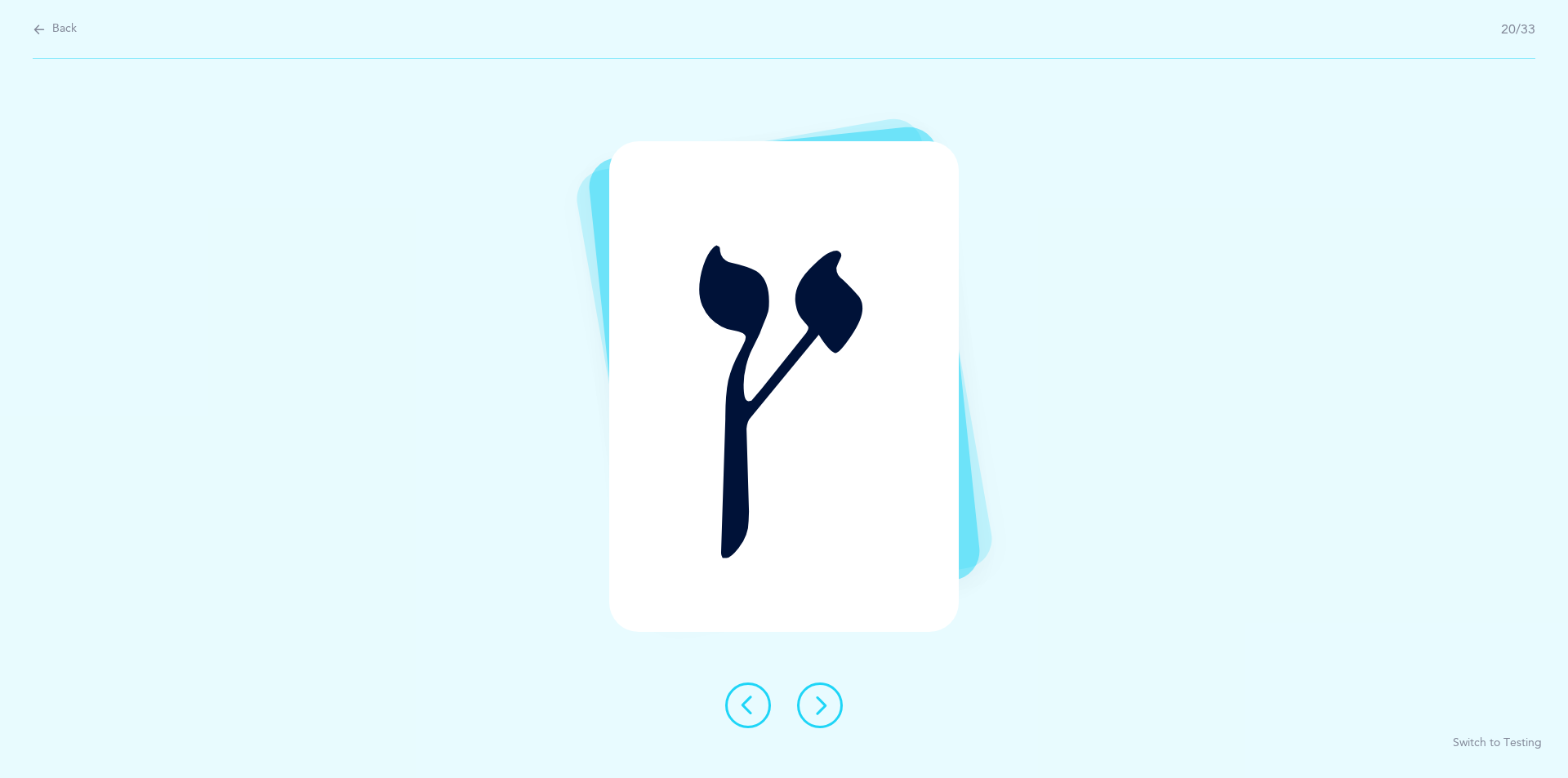
click at [818, 717] on button at bounding box center [820, 705] width 46 height 45
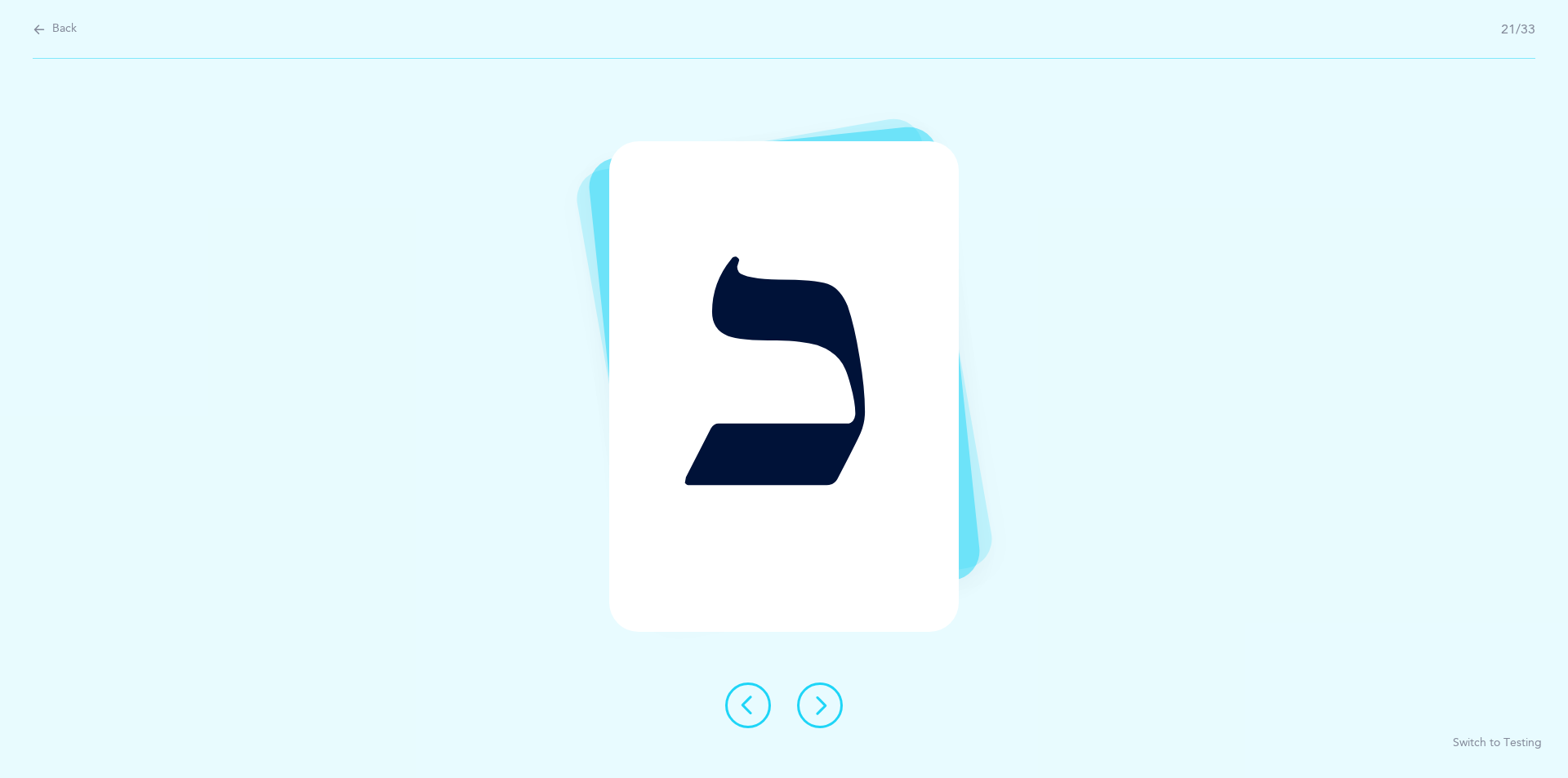
click at [829, 716] on button at bounding box center [820, 705] width 46 height 45
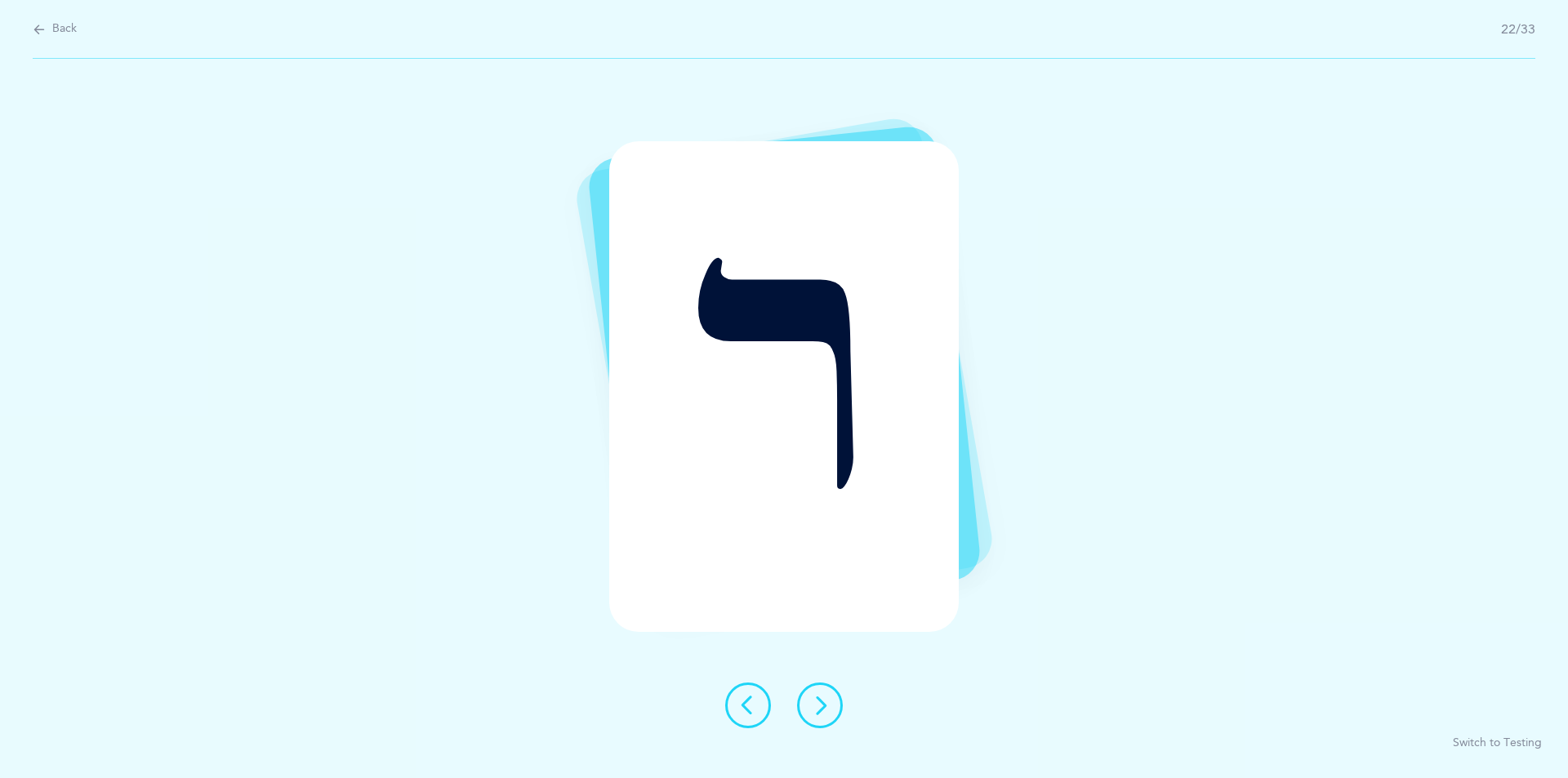
click at [829, 711] on icon at bounding box center [820, 705] width 20 height 20
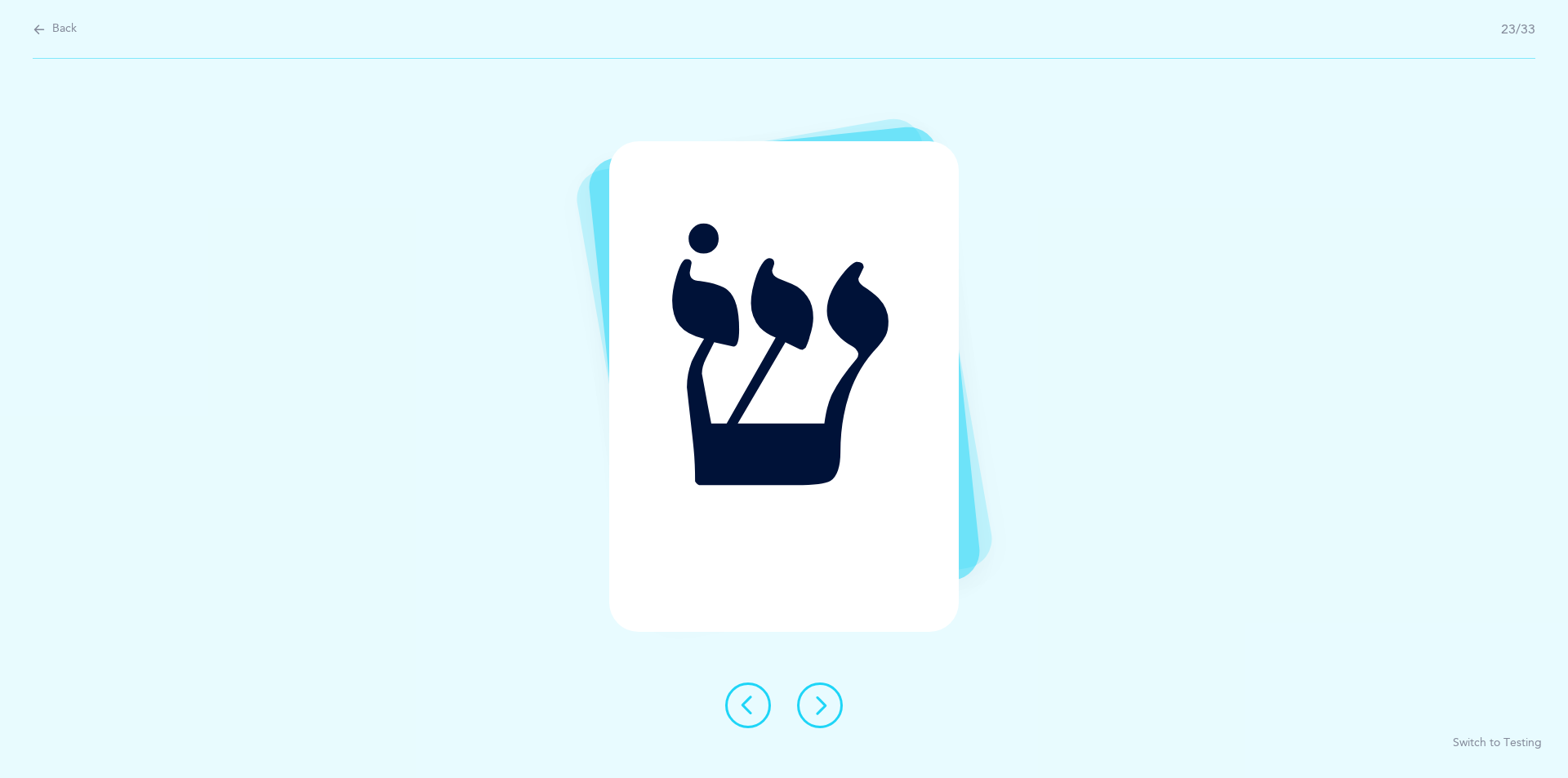
click at [825, 708] on icon at bounding box center [820, 705] width 20 height 20
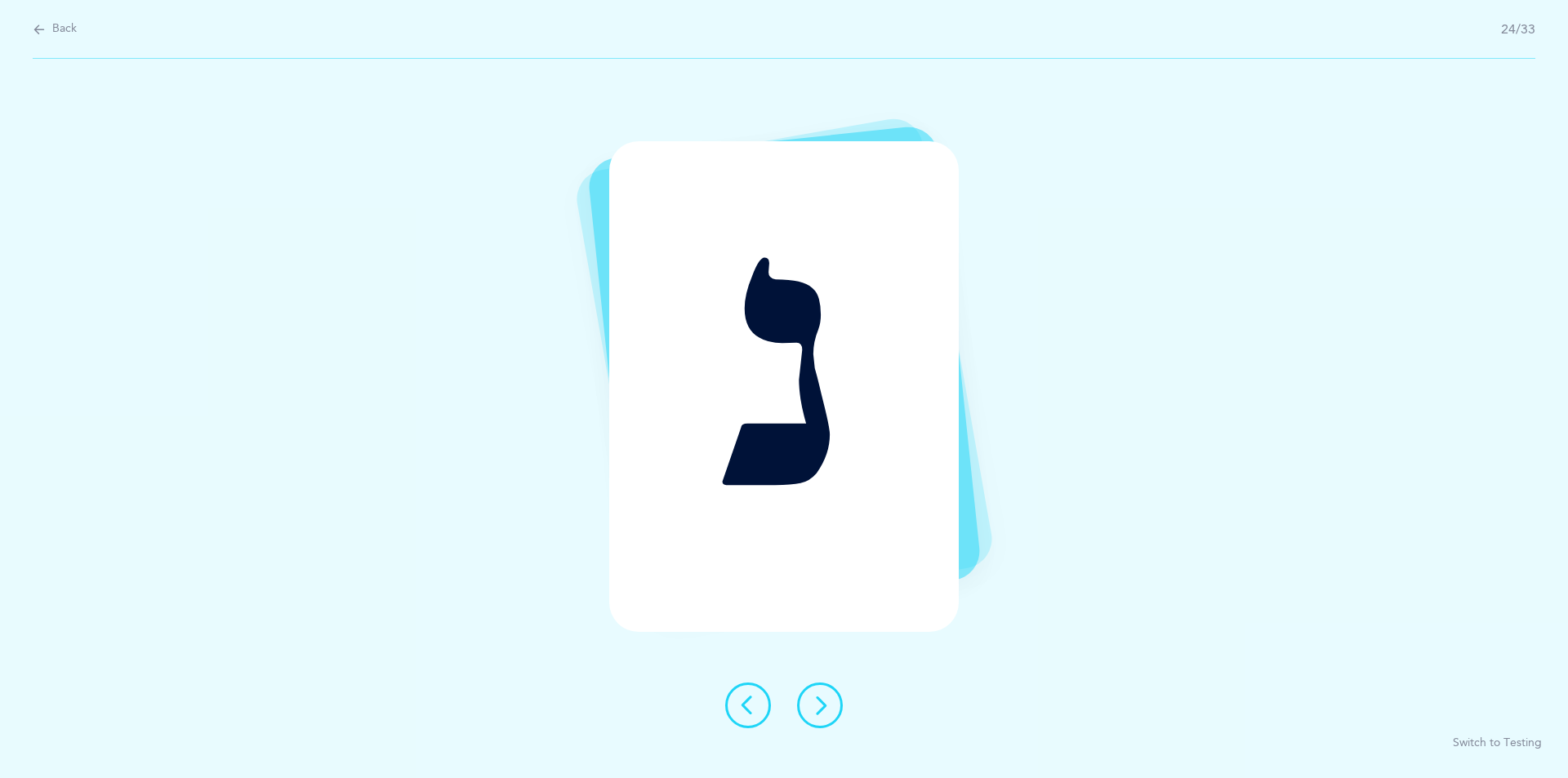
click at [819, 710] on icon at bounding box center [820, 705] width 20 height 20
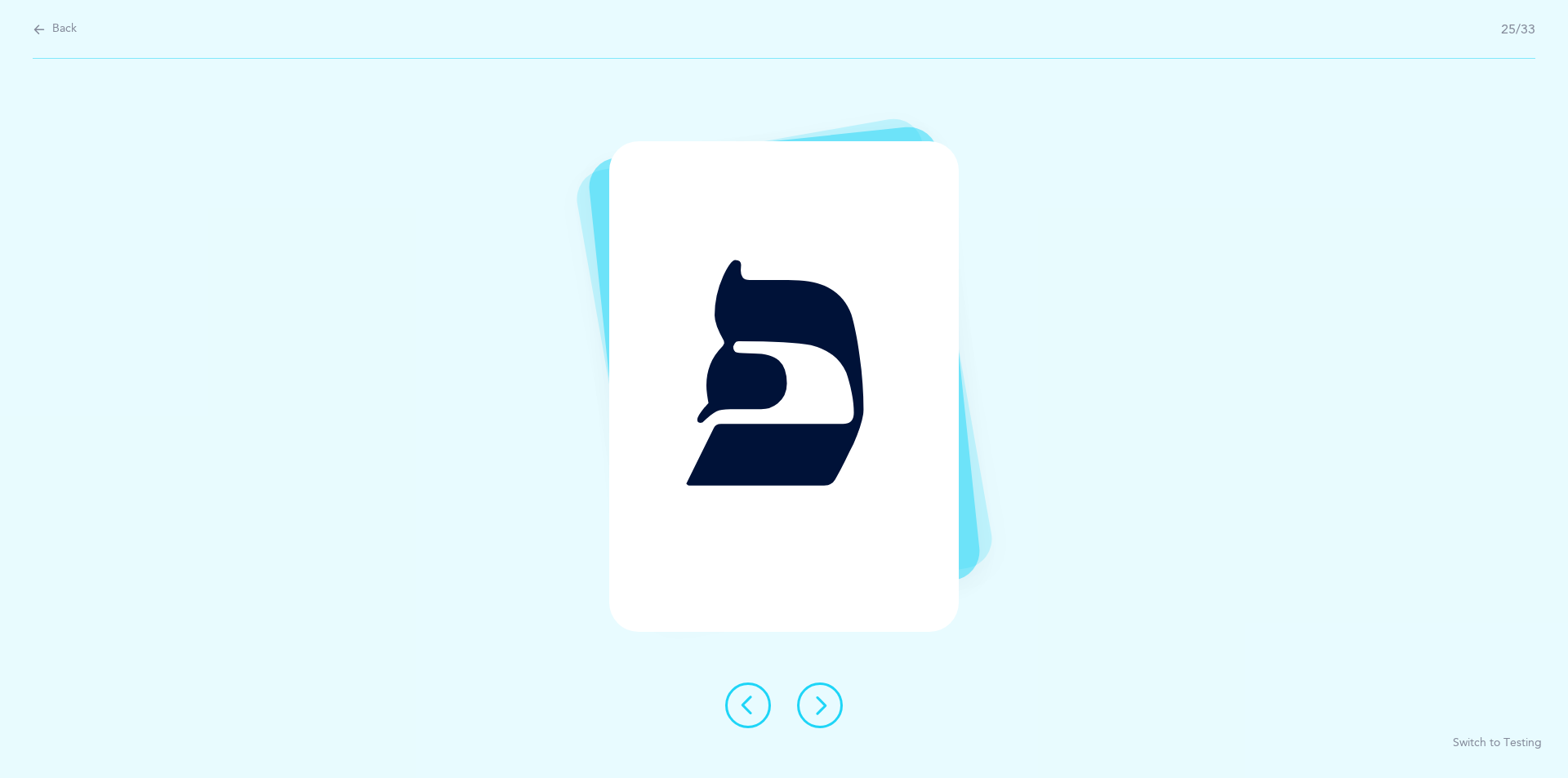
click at [814, 714] on icon at bounding box center [820, 705] width 20 height 20
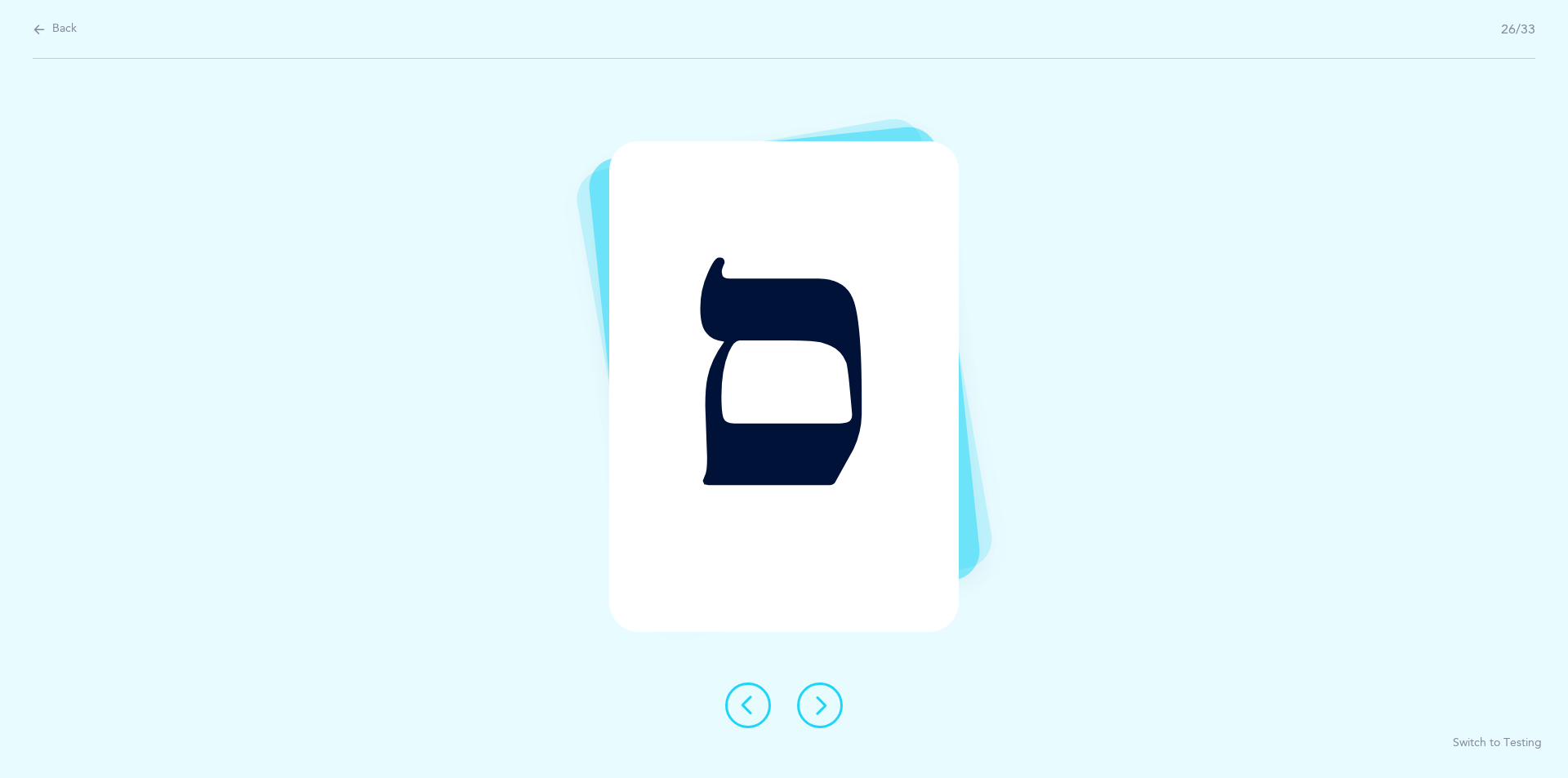
click at [814, 702] on icon at bounding box center [820, 705] width 20 height 20
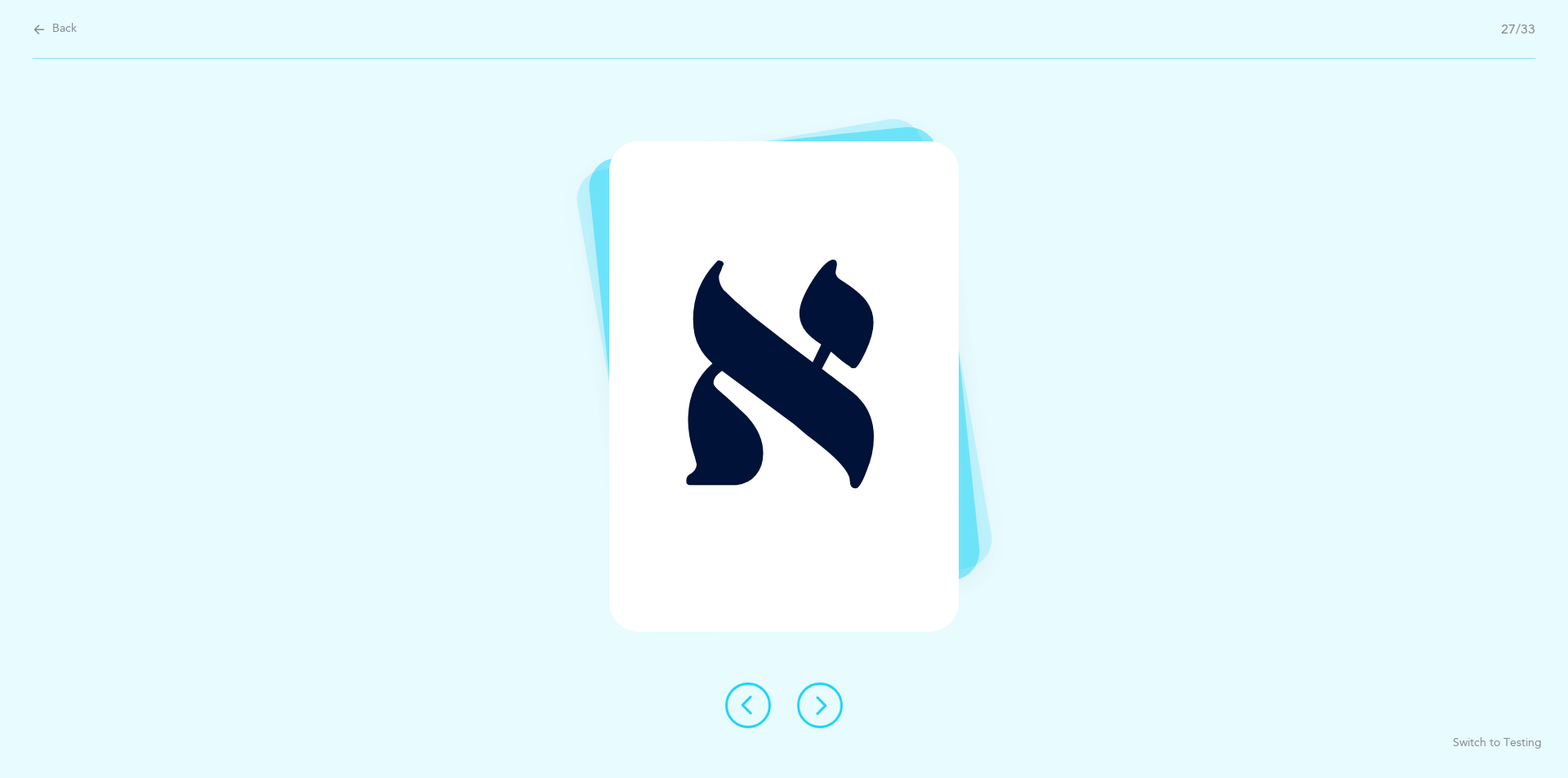
click at [815, 715] on button at bounding box center [820, 705] width 46 height 45
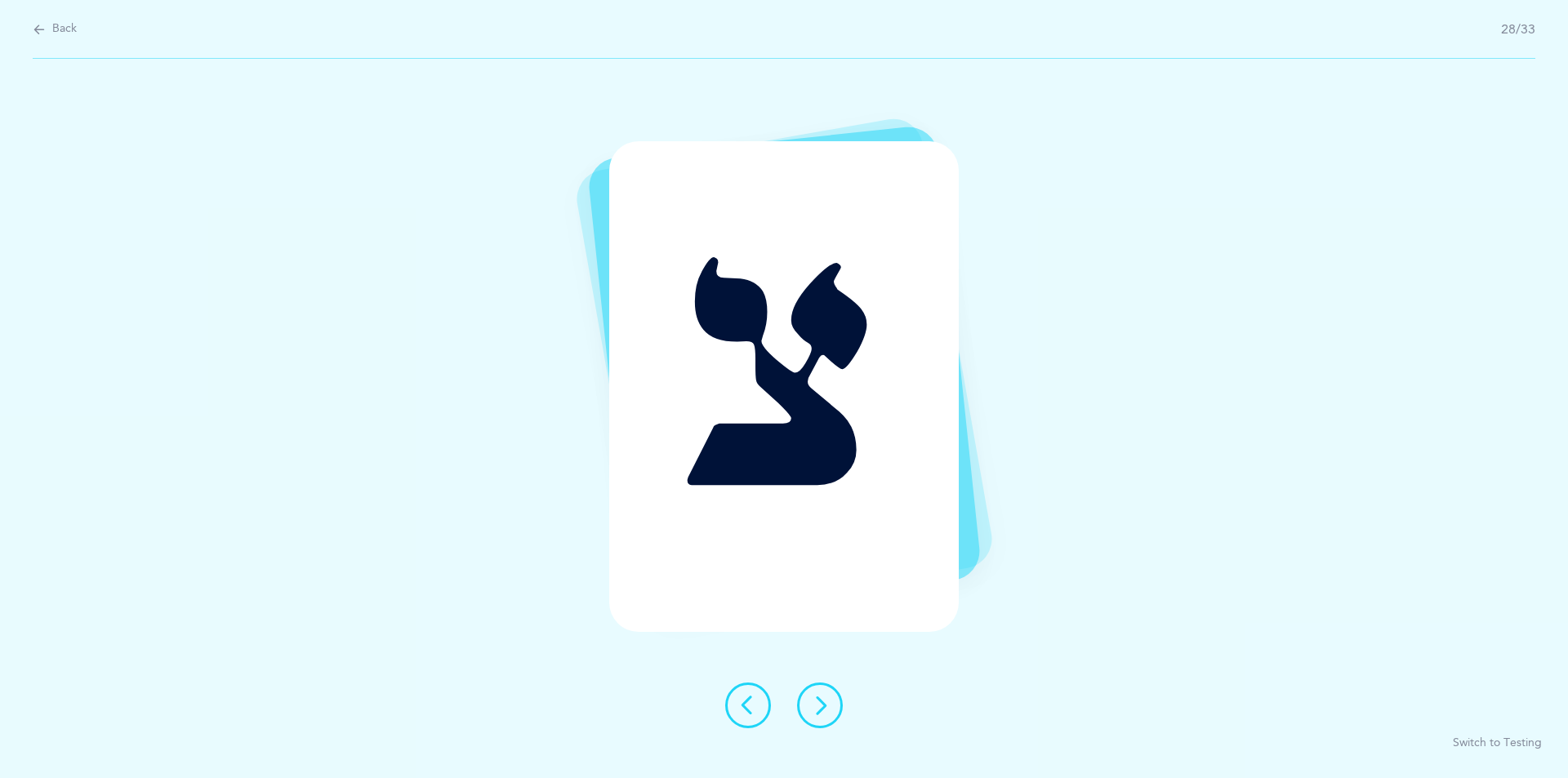
click at [809, 698] on button at bounding box center [820, 705] width 46 height 45
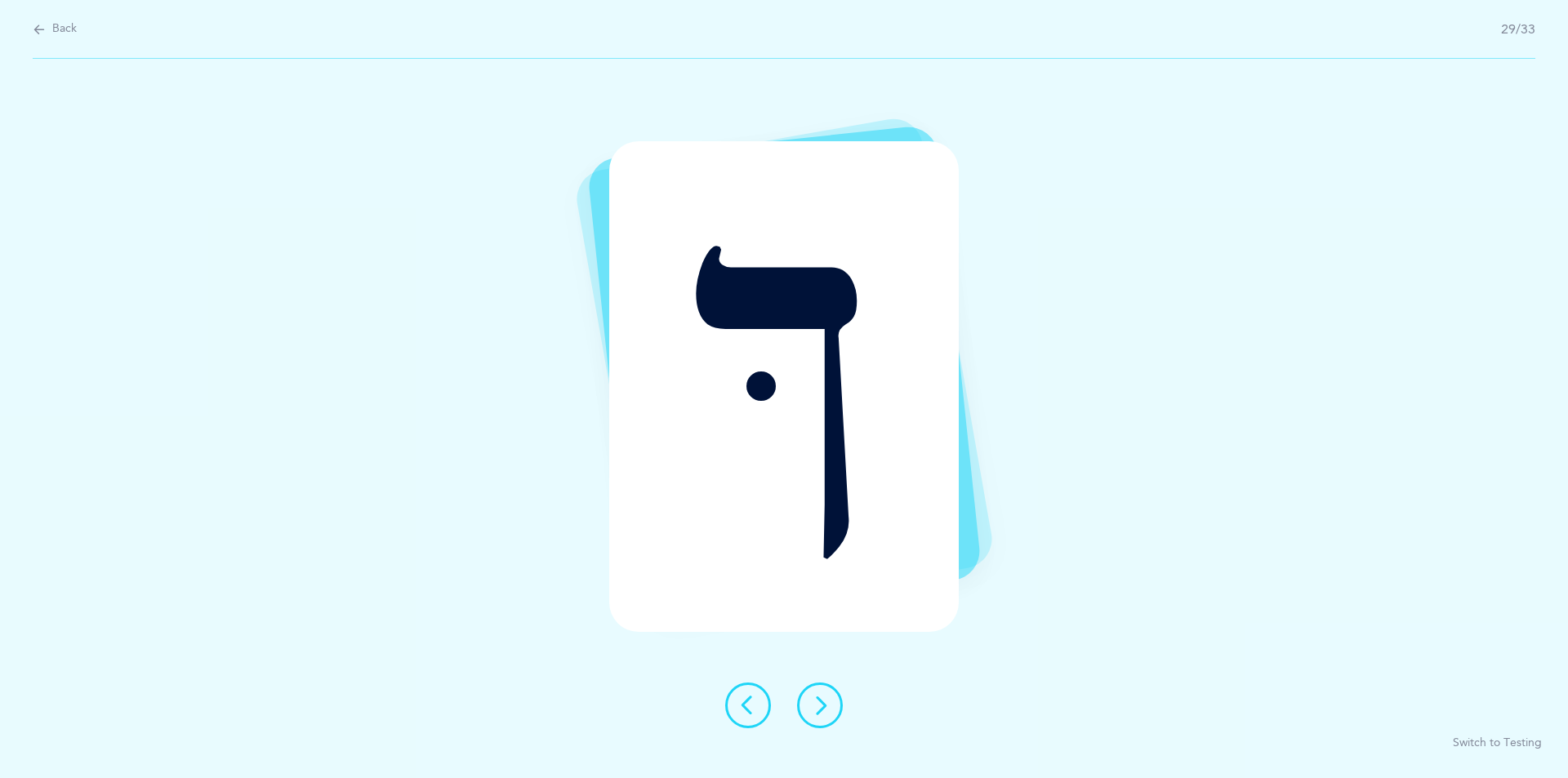
click at [812, 702] on icon at bounding box center [820, 705] width 20 height 20
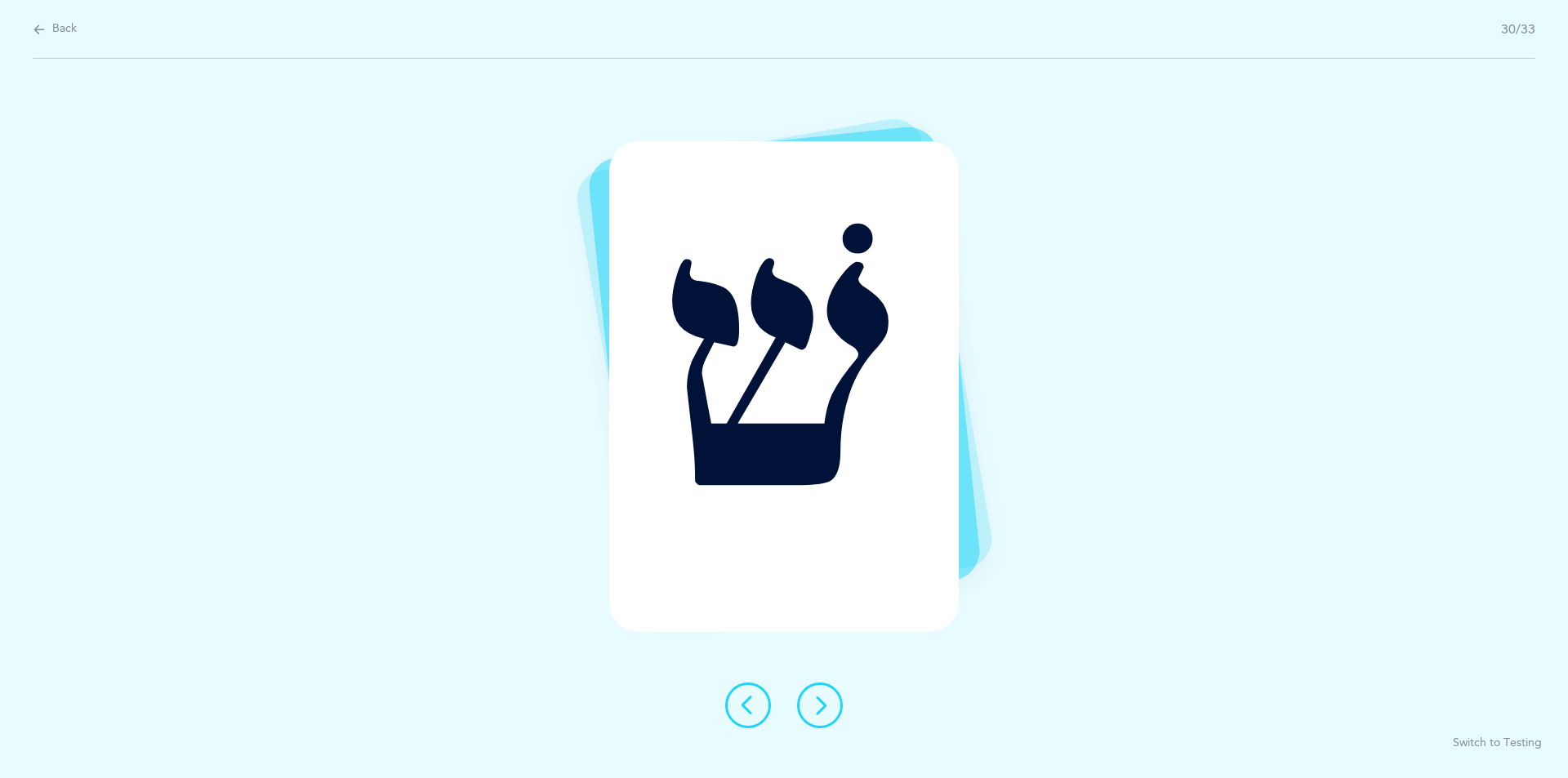
click at [831, 719] on button at bounding box center [820, 705] width 46 height 45
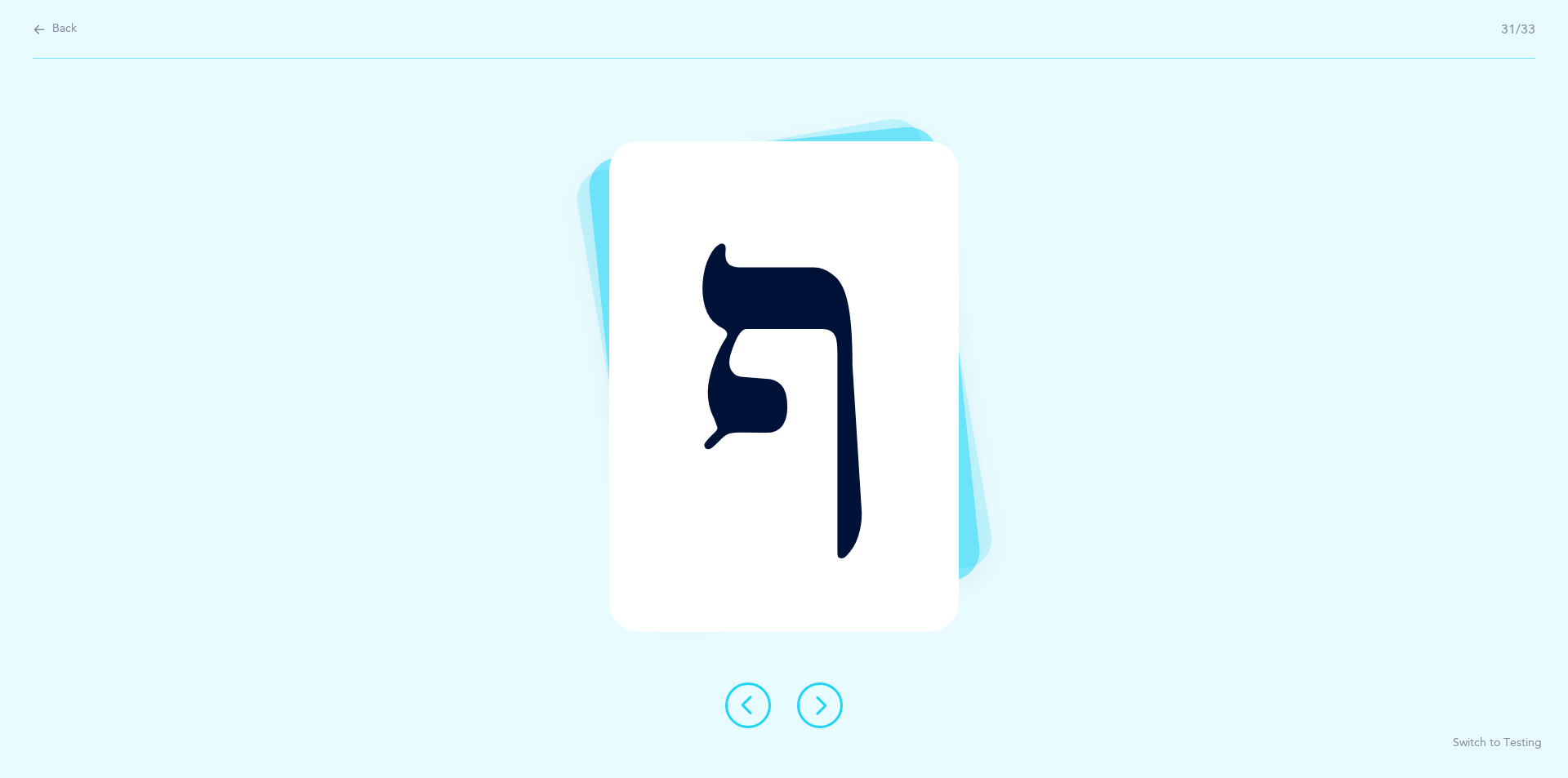
click at [843, 709] on div at bounding box center [784, 705] width 144 height 45
click at [824, 704] on icon at bounding box center [820, 705] width 20 height 20
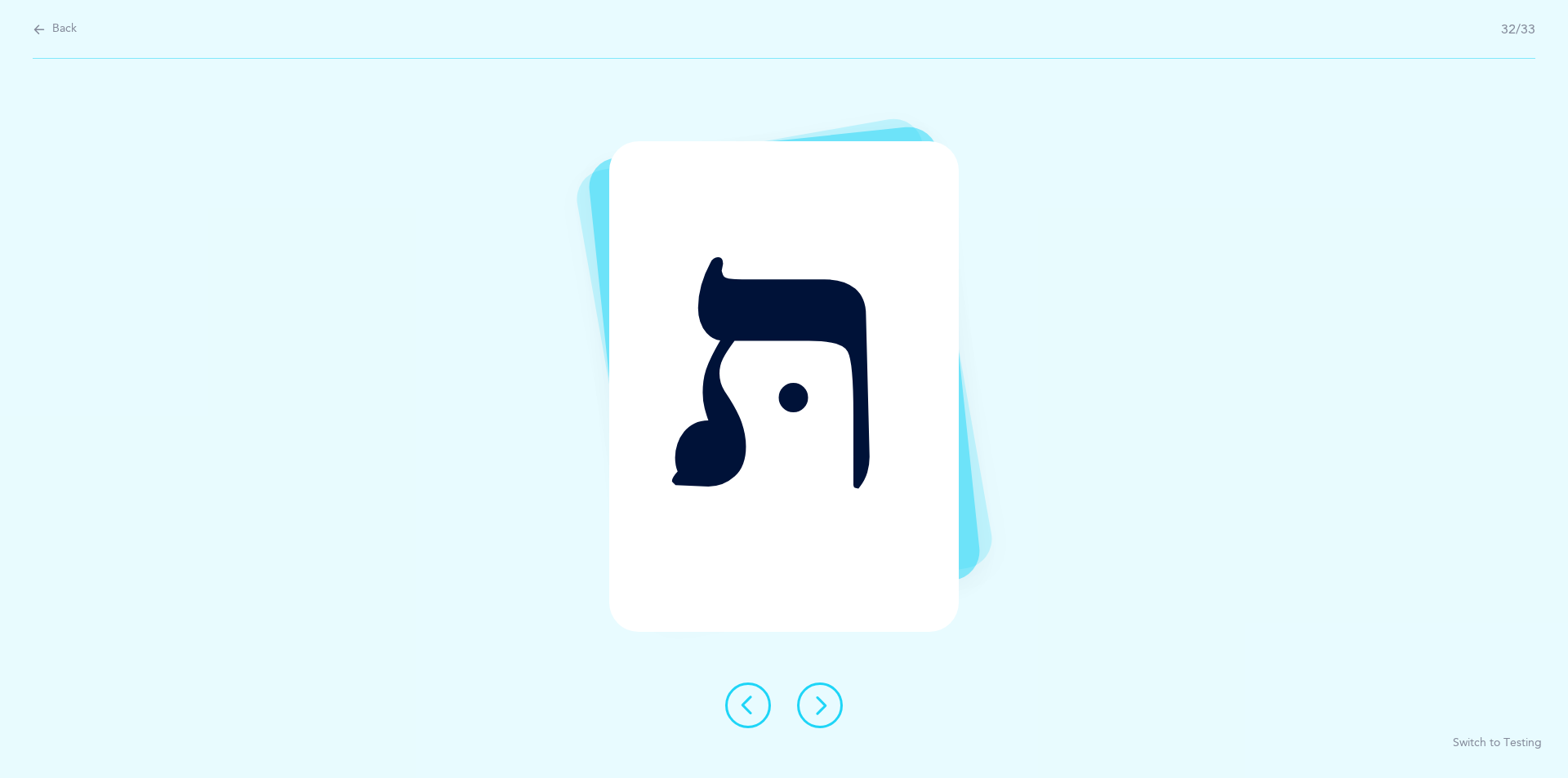
click at [831, 710] on button at bounding box center [820, 705] width 46 height 45
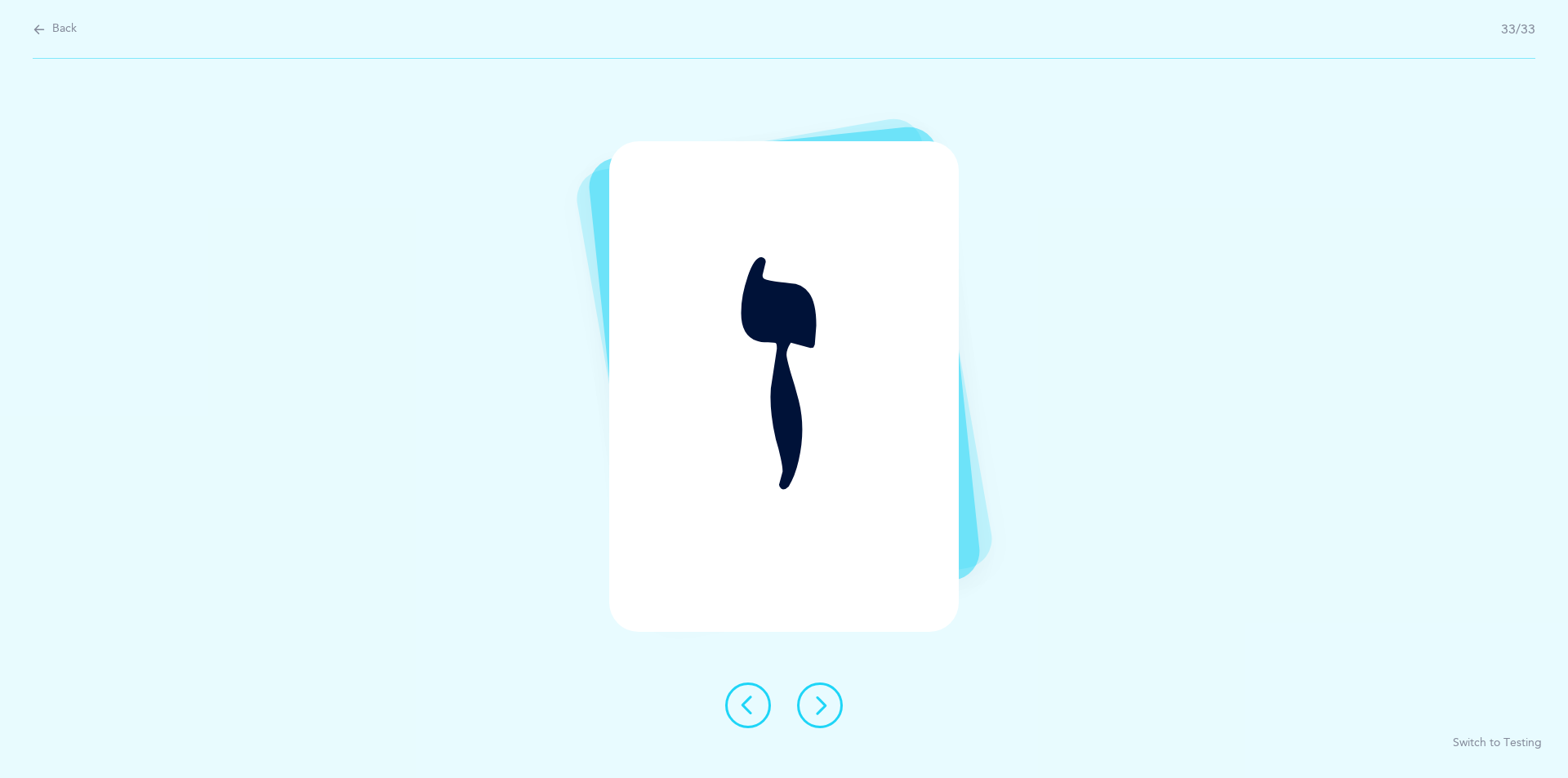
click at [829, 711] on icon at bounding box center [820, 705] width 20 height 20
